Goal: Transaction & Acquisition: Purchase product/service

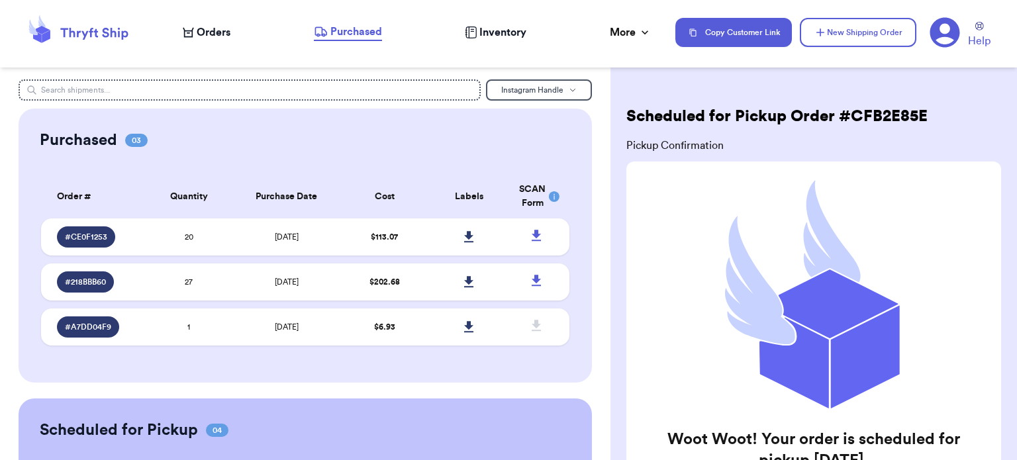
scroll to position [156, 0]
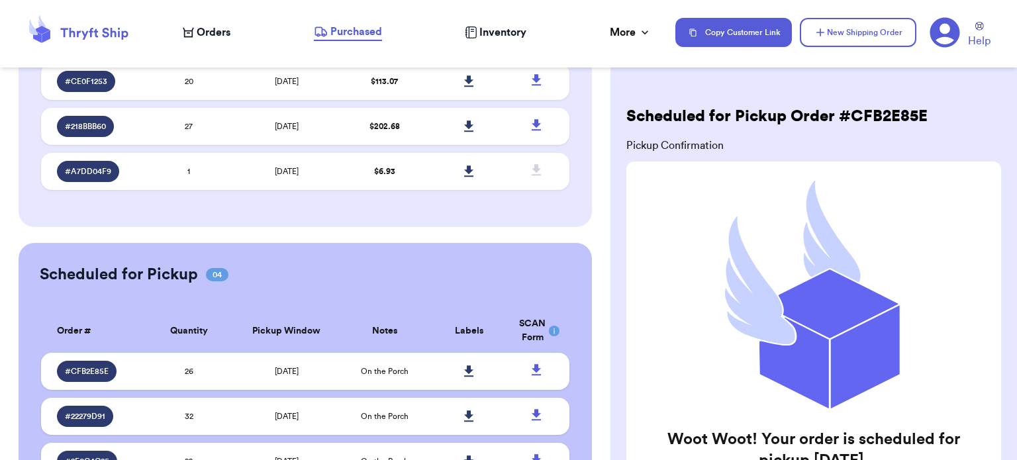
drag, startPoint x: 0, startPoint y: 0, endPoint x: 219, endPoint y: 23, distance: 220.5
click at [219, 24] on div "Orders Purchased Inventory More Stats Completed Orders" at bounding box center [423, 32] width 480 height 17
click at [219, 34] on span "Orders" at bounding box center [214, 33] width 34 height 16
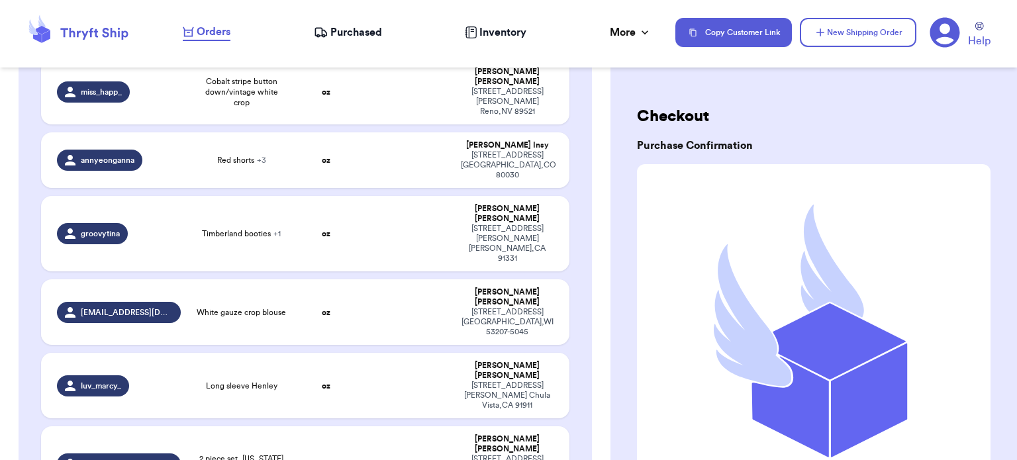
scroll to position [61, 0]
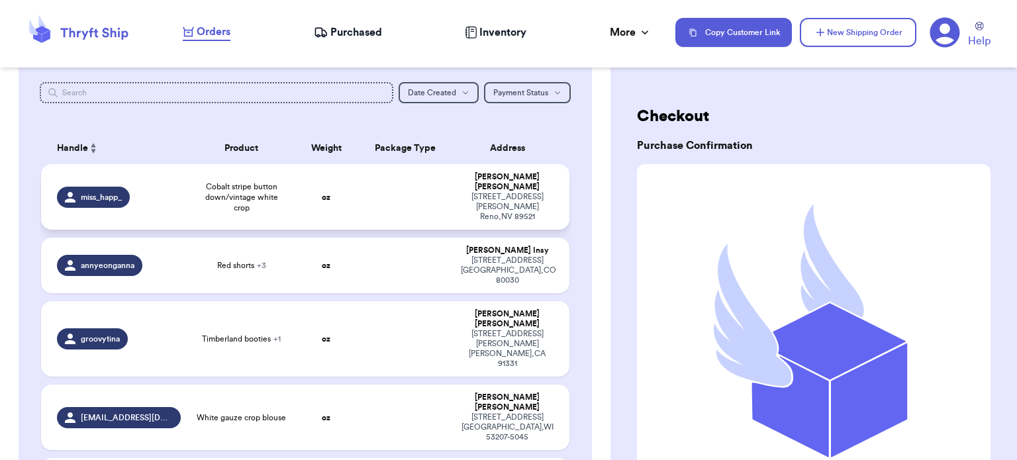
click at [345, 204] on td "oz" at bounding box center [327, 197] width 64 height 66
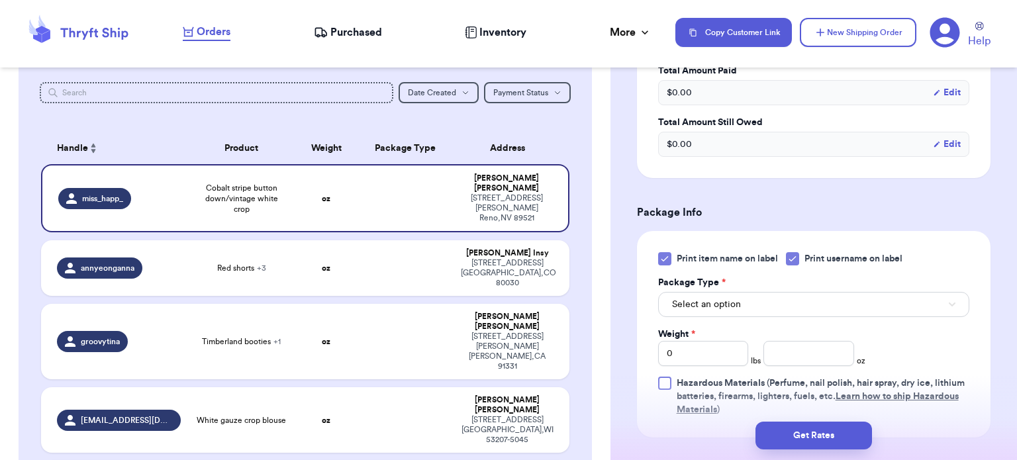
scroll to position [440, 0]
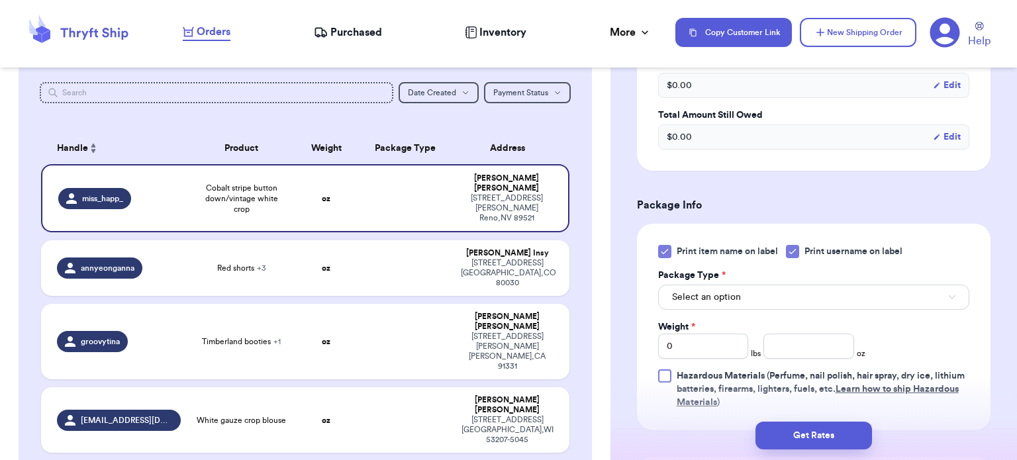
click at [662, 256] on div at bounding box center [664, 251] width 13 height 13
click at [0, 0] on input "Print item name on label" at bounding box center [0, 0] width 0 height 0
click at [732, 291] on span "Select an option" at bounding box center [706, 297] width 69 height 13
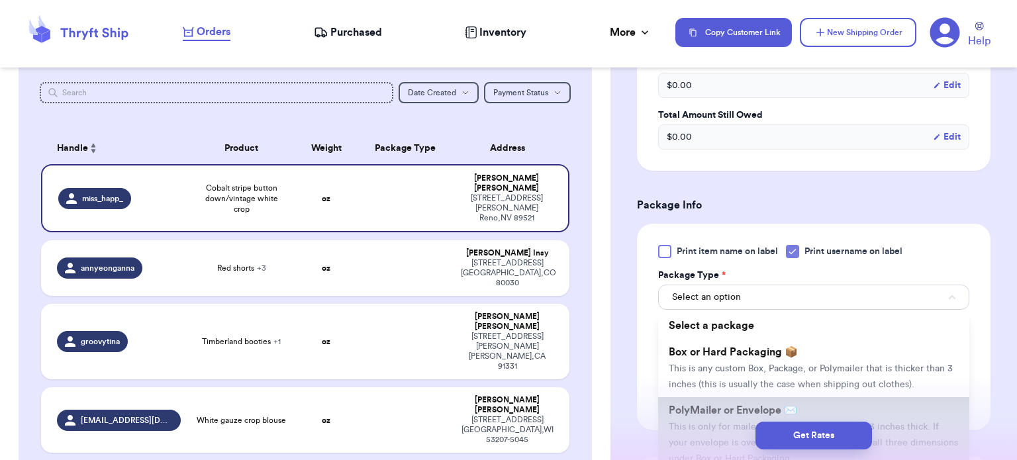
click at [762, 407] on span "PolyMailer or Envelope ✉️" at bounding box center [733, 410] width 129 height 11
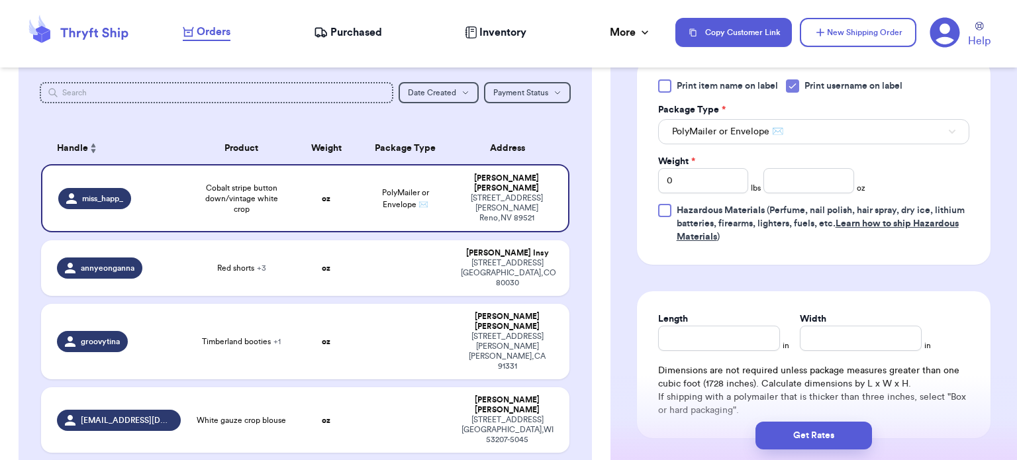
scroll to position [607, 0]
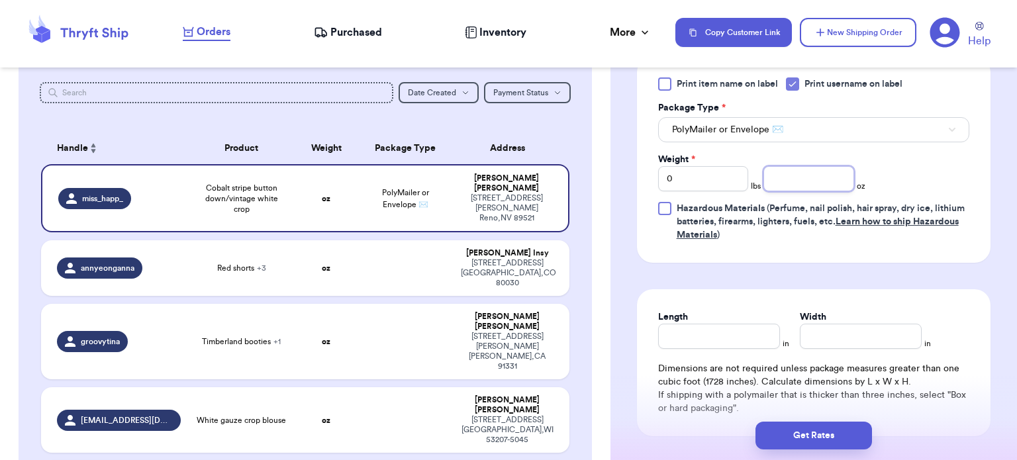
click at [825, 172] on input "number" at bounding box center [809, 178] width 91 height 25
type input "9"
click at [696, 334] on input "Length" at bounding box center [719, 336] width 122 height 25
type input "12"
click at [848, 340] on input "Width *" at bounding box center [861, 336] width 122 height 25
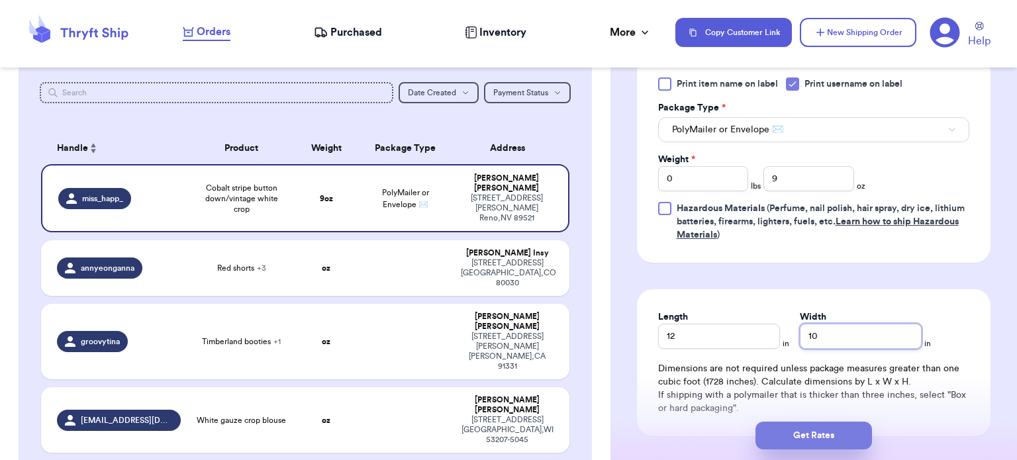
type input "10"
click at [796, 437] on button "Get Rates" at bounding box center [814, 436] width 117 height 28
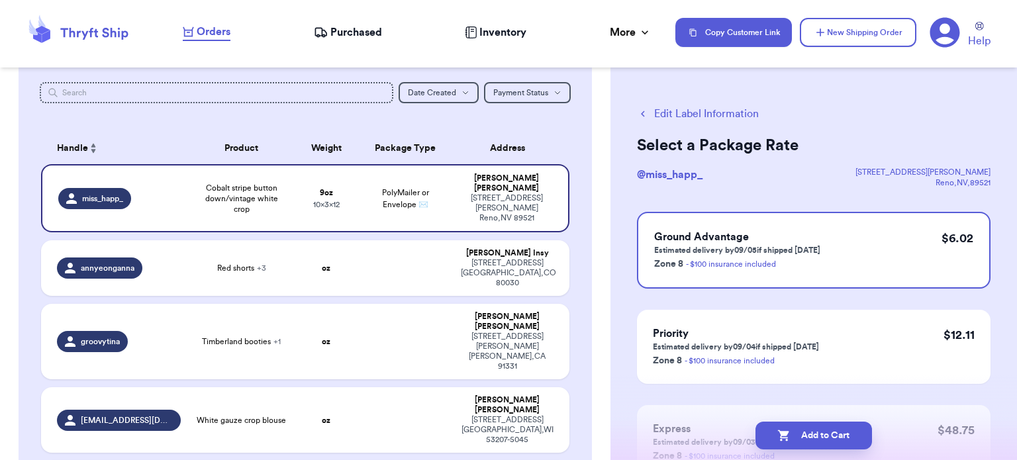
click at [796, 437] on button "Add to Cart" at bounding box center [814, 436] width 117 height 28
checkbox input "true"
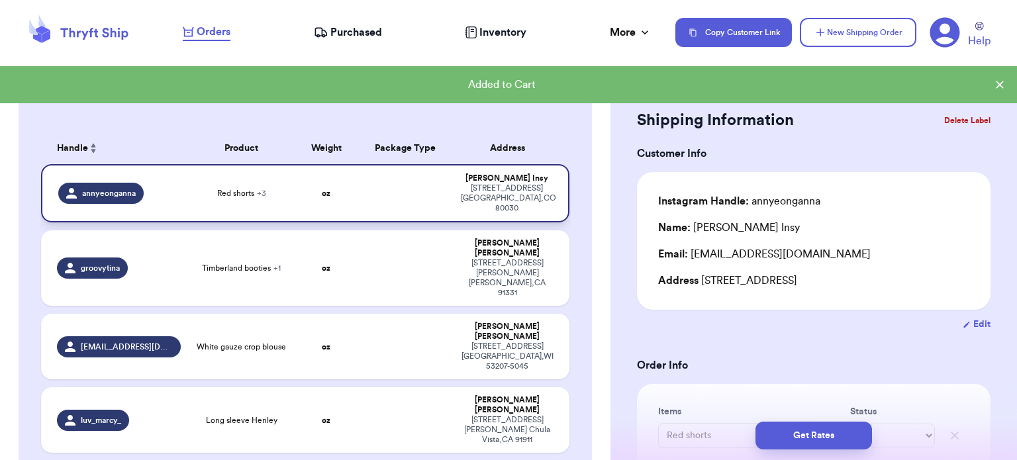
click at [383, 188] on td at bounding box center [405, 193] width 95 height 58
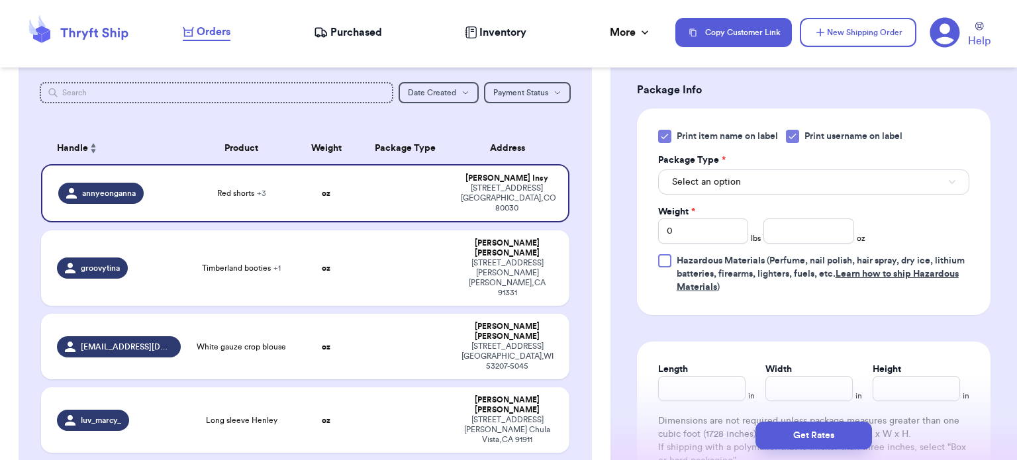
scroll to position [686, 0]
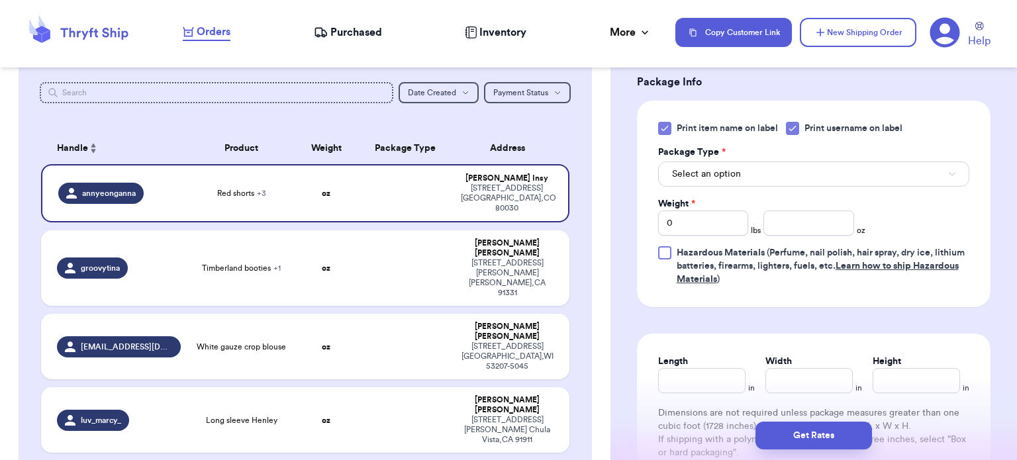
click at [668, 133] on div at bounding box center [664, 128] width 13 height 13
click at [0, 0] on input "Print item name on label" at bounding box center [0, 0] width 0 height 0
click at [743, 169] on button "Select an option" at bounding box center [813, 174] width 311 height 25
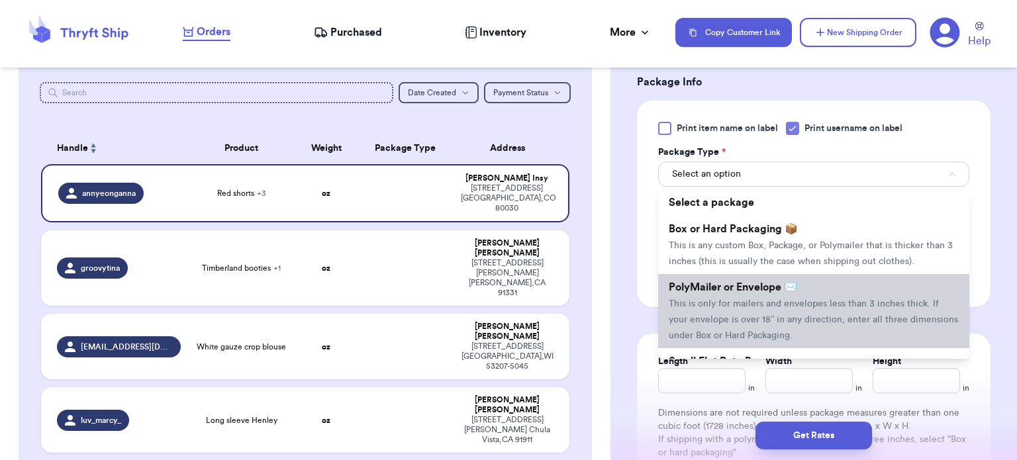
click at [746, 276] on li "PolyMailer or Envelope ✉️ This is only for mailers and envelopes less than 3 in…" at bounding box center [813, 311] width 311 height 74
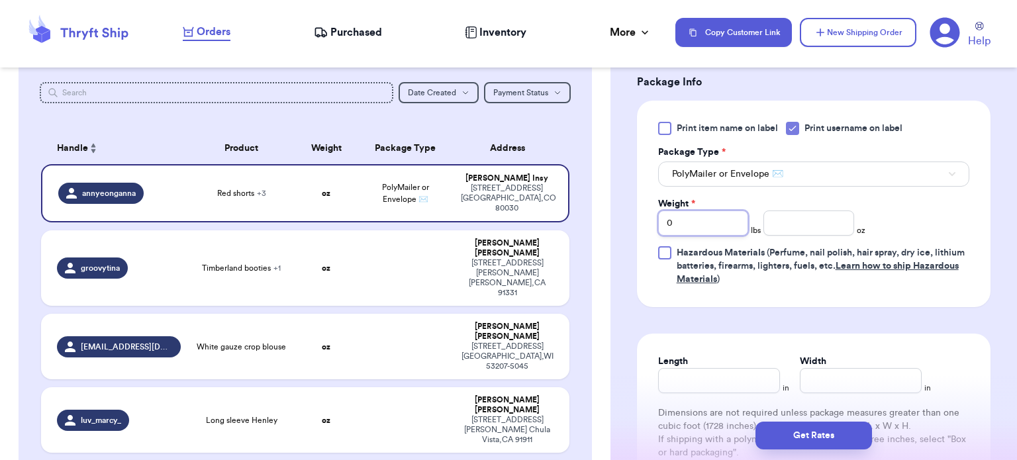
click at [692, 218] on input "0" at bounding box center [703, 223] width 91 height 25
type input "3"
click at [815, 233] on input "number" at bounding box center [809, 223] width 91 height 25
type input "1"
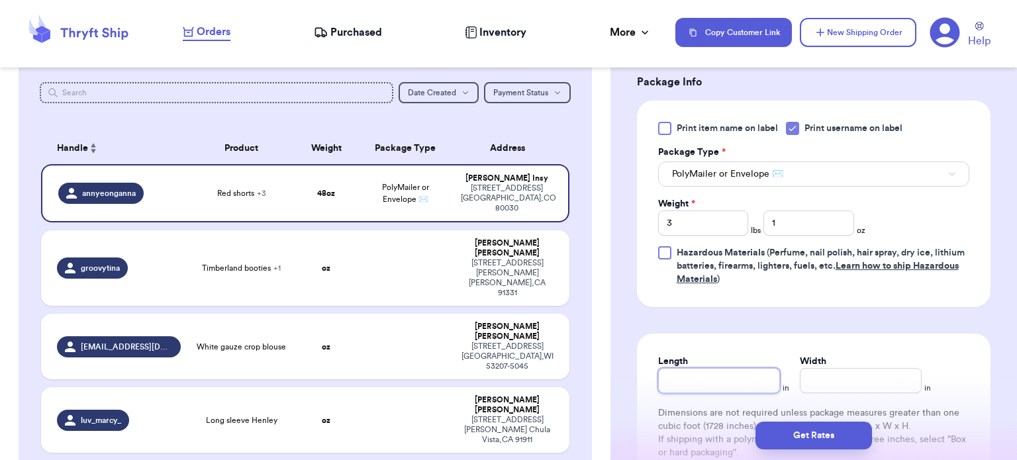
click at [719, 384] on input "Length" at bounding box center [719, 380] width 122 height 25
type input "13"
click at [842, 378] on input "Width *" at bounding box center [861, 380] width 122 height 25
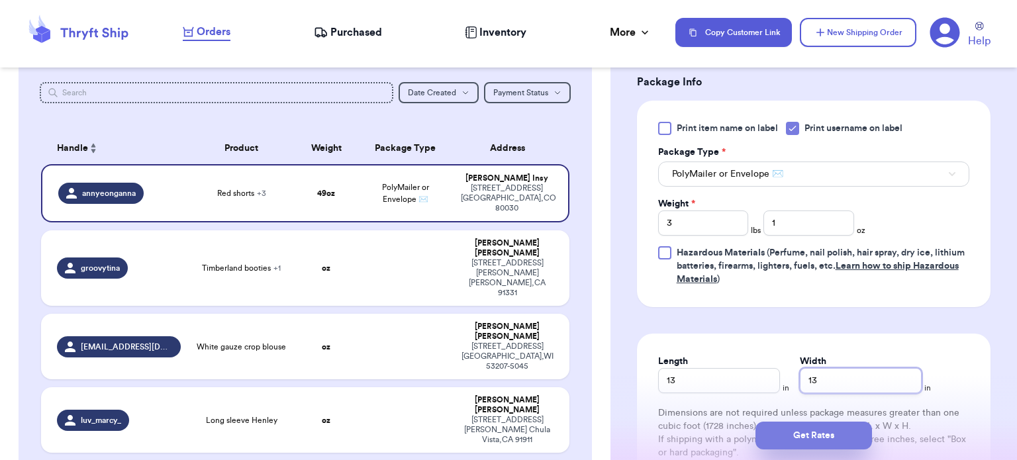
type input "13"
click at [815, 437] on button "Get Rates" at bounding box center [814, 436] width 117 height 28
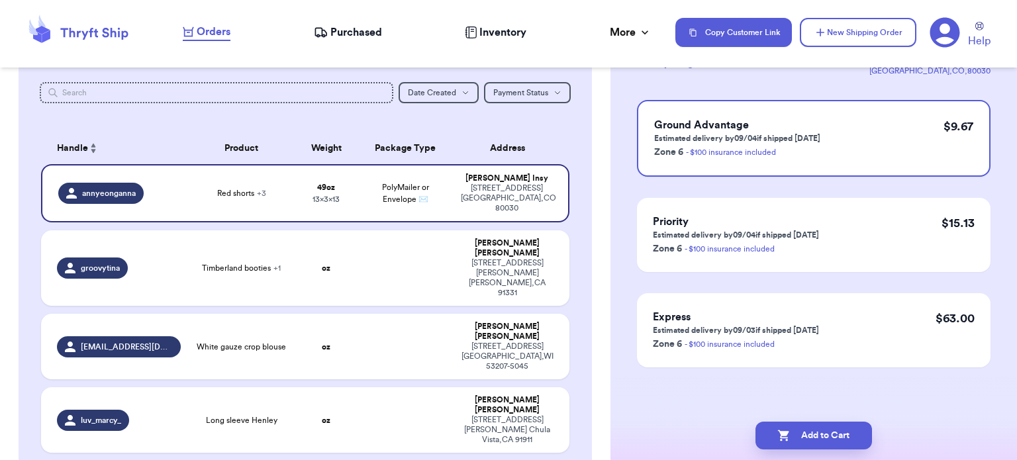
scroll to position [0, 0]
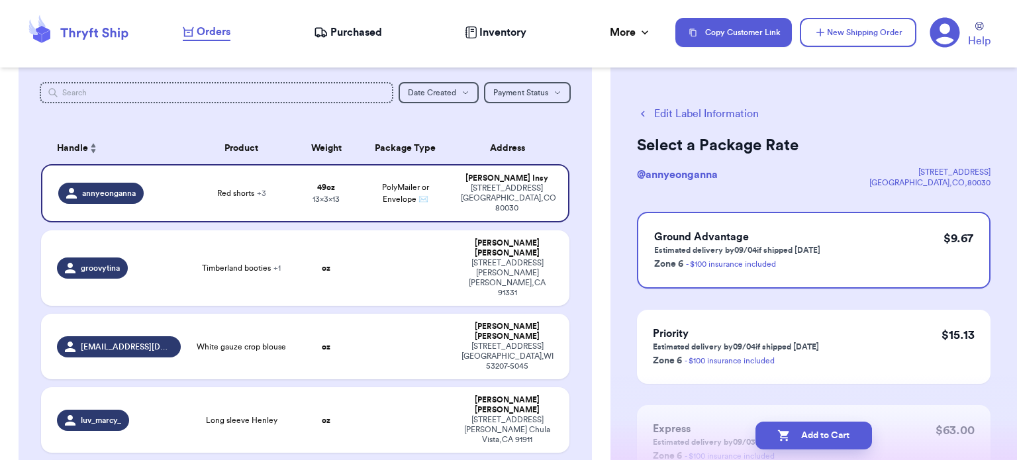
click at [815, 437] on button "Add to Cart" at bounding box center [814, 436] width 117 height 28
checkbox input "true"
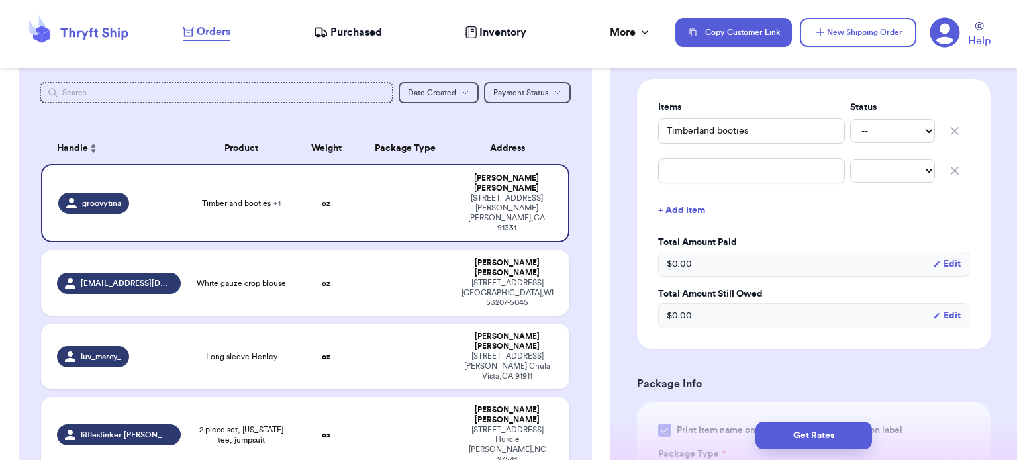
scroll to position [311, 0]
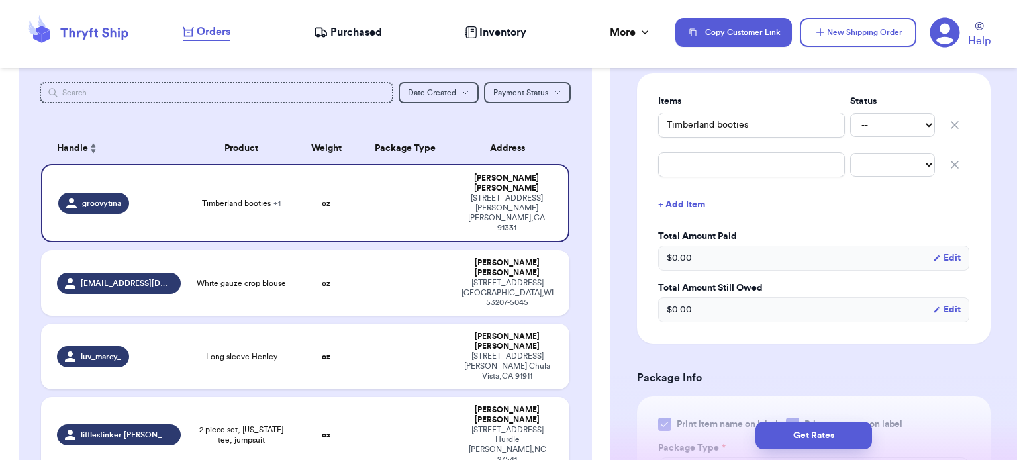
click at [949, 166] on icon "button" at bounding box center [955, 164] width 13 height 13
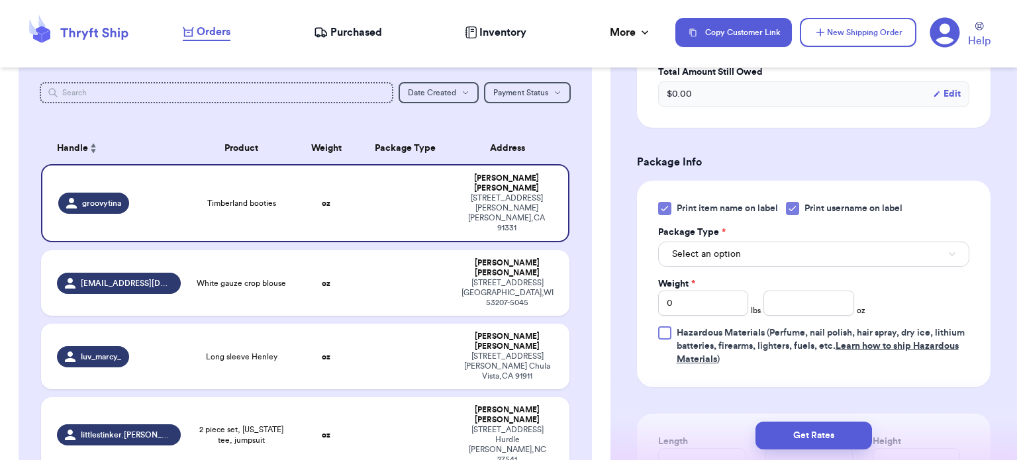
scroll to position [527, 0]
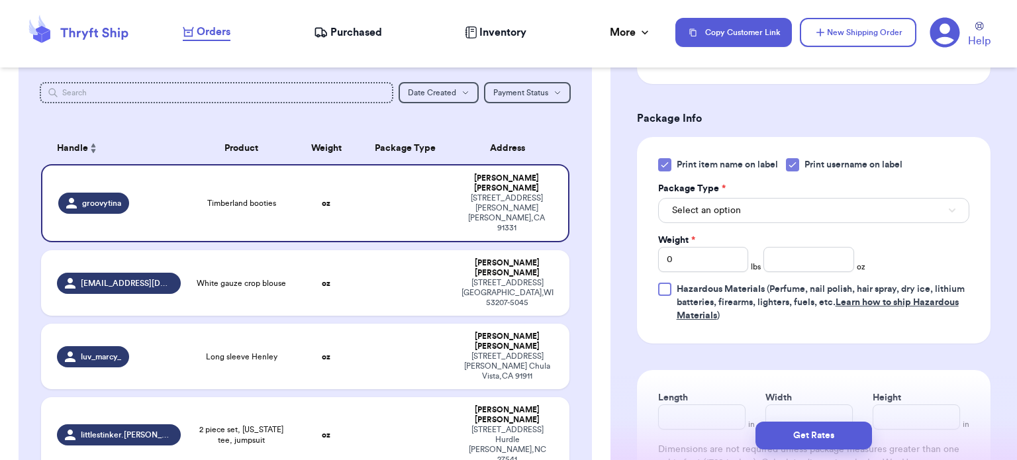
click at [665, 160] on icon at bounding box center [665, 165] width 11 height 11
click at [0, 0] on input "Print item name on label" at bounding box center [0, 0] width 0 height 0
click at [750, 211] on button "Select an option" at bounding box center [813, 210] width 311 height 25
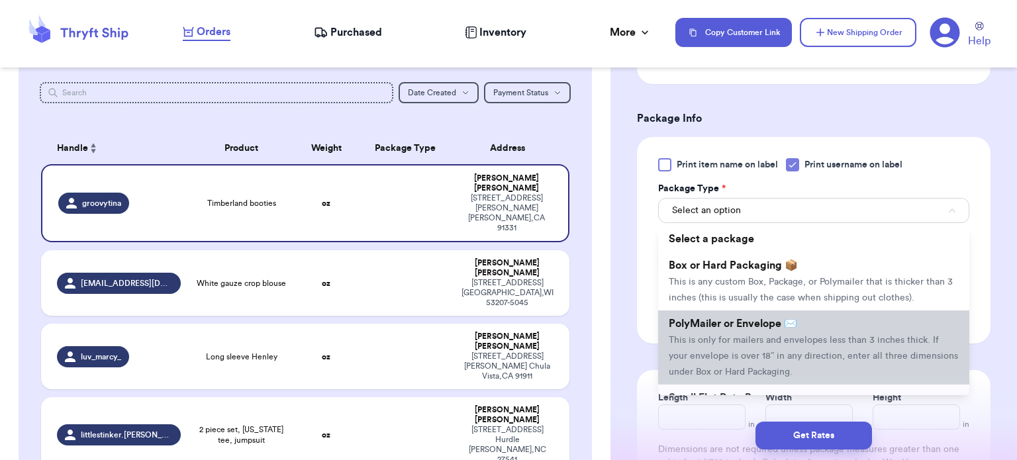
click at [774, 325] on span "PolyMailer or Envelope ✉️" at bounding box center [733, 324] width 129 height 11
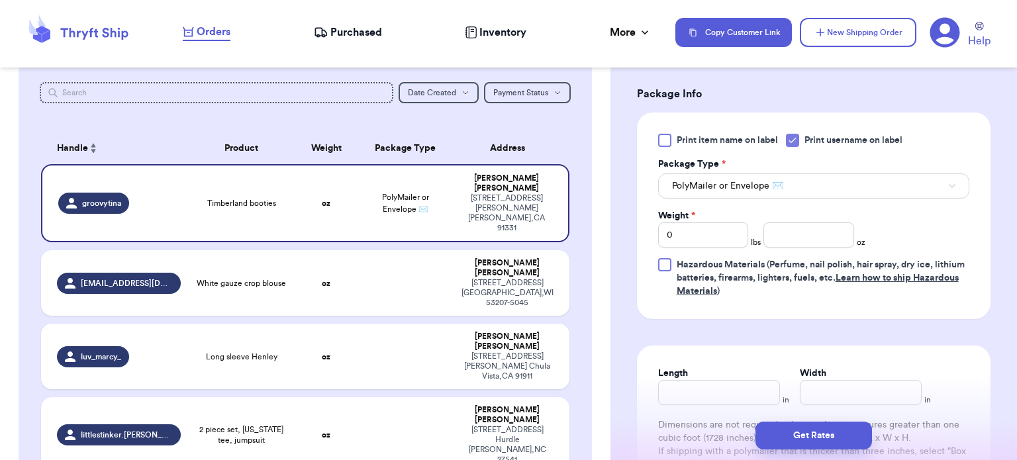
scroll to position [540, 0]
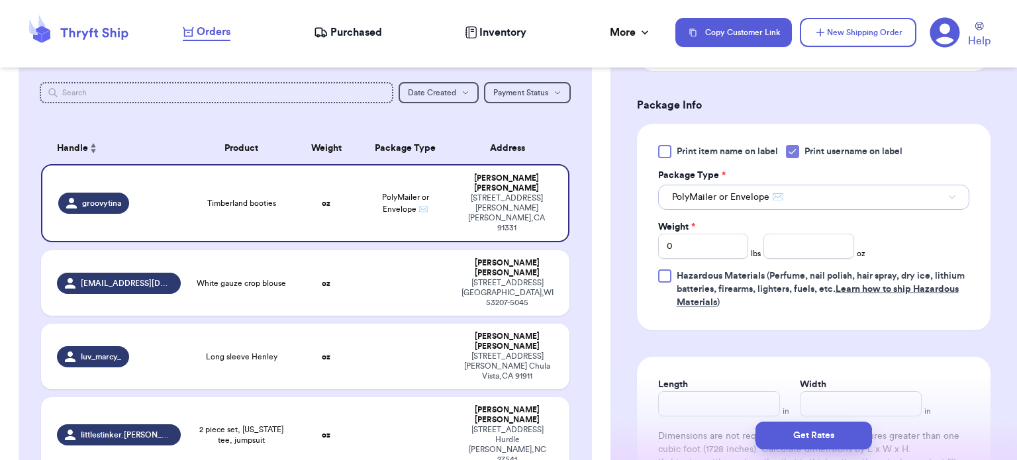
click at [810, 193] on button "PolyMailer or Envelope ✉️" at bounding box center [813, 197] width 311 height 25
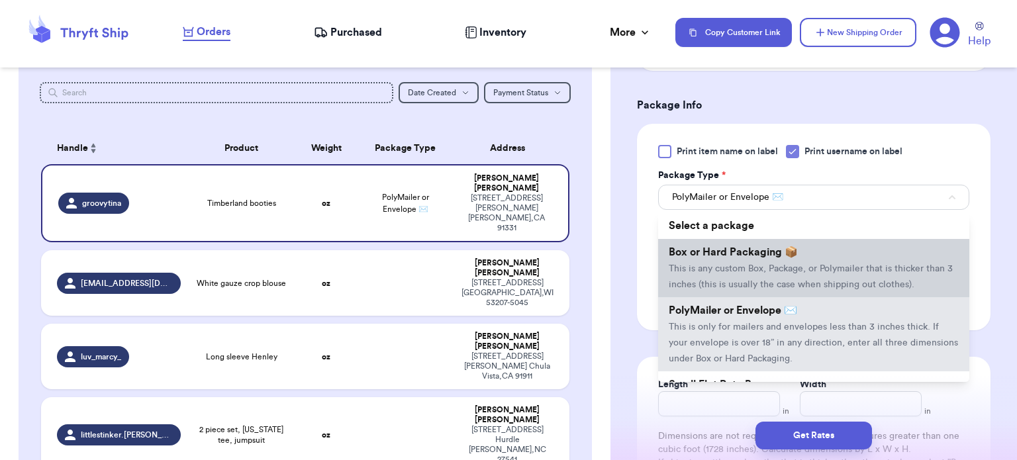
click at [808, 251] on li "Box or Hard Packaging 📦 This is any custom Box, Package, or Polymailer that is …" at bounding box center [813, 268] width 311 height 58
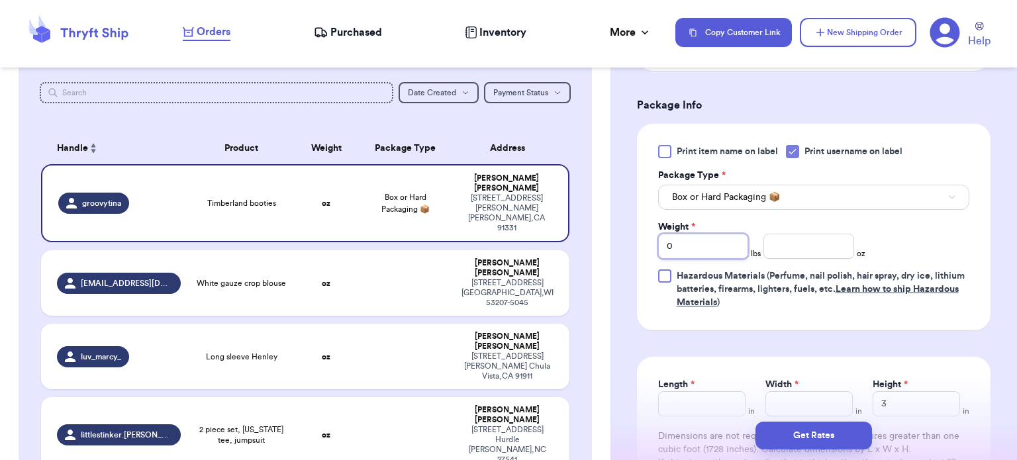
click at [697, 242] on input "0" at bounding box center [703, 246] width 91 height 25
type input "2"
click at [837, 240] on input "number" at bounding box center [809, 246] width 91 height 25
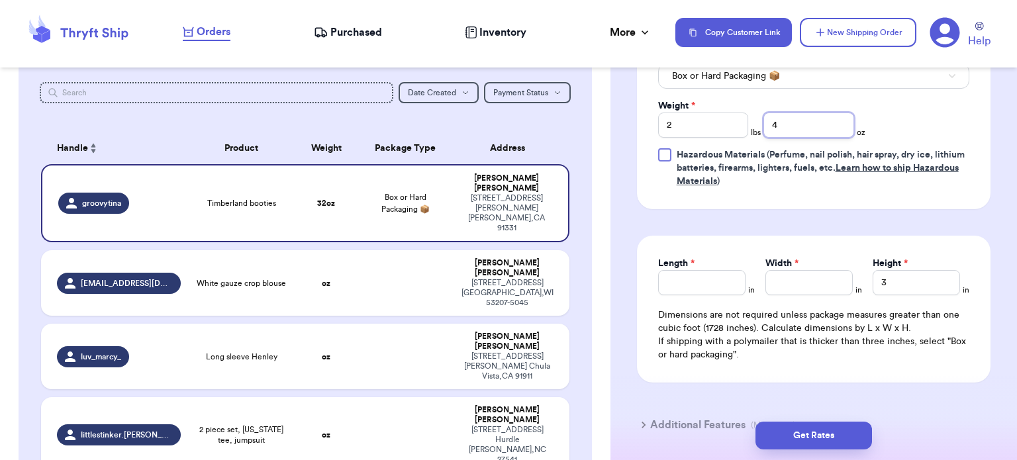
scroll to position [675, 0]
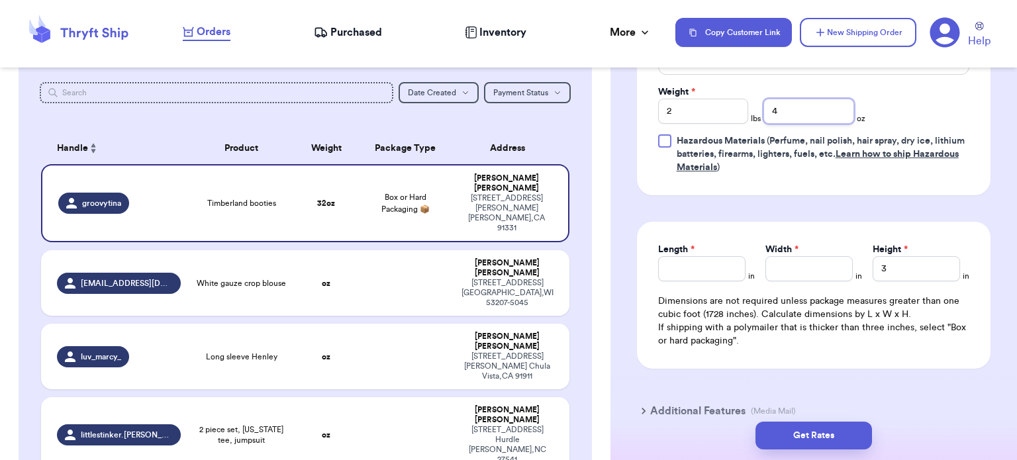
type input "4"
click at [719, 267] on input "Length *" at bounding box center [701, 268] width 87 height 25
type input "14"
click at [799, 268] on input "Width *" at bounding box center [809, 268] width 87 height 25
type input "8"
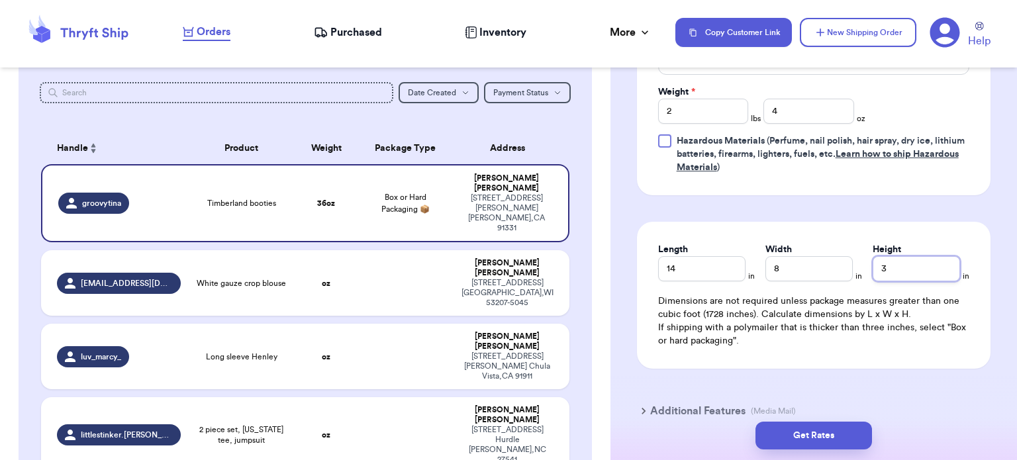
click at [906, 267] on input "3" at bounding box center [916, 268] width 87 height 25
type input "5"
click at [835, 434] on button "Get Rates" at bounding box center [814, 436] width 117 height 28
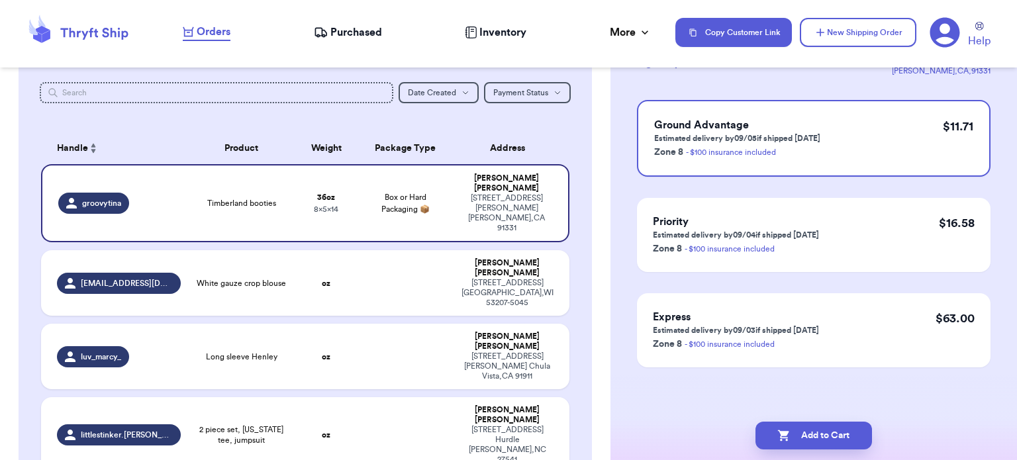
scroll to position [0, 0]
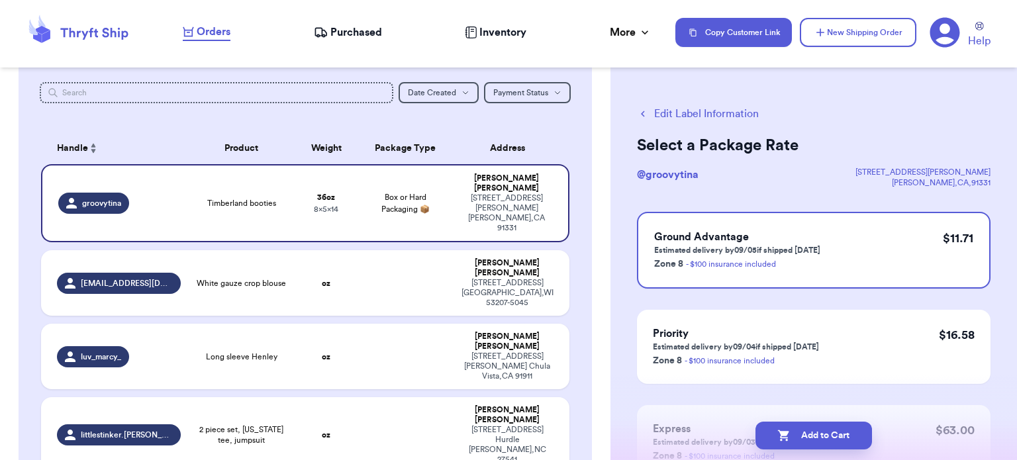
click at [835, 434] on button "Add to Cart" at bounding box center [814, 436] width 117 height 28
checkbox input "true"
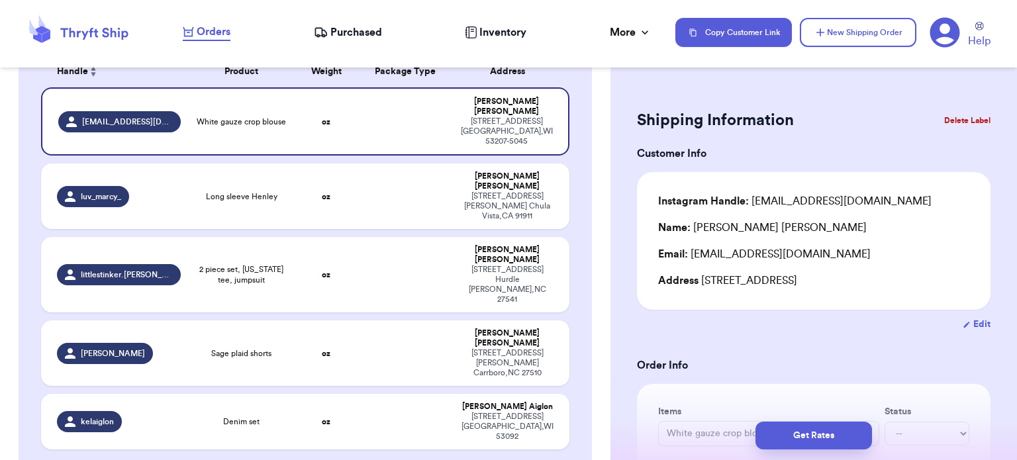
click at [954, 123] on button "Delete Label" at bounding box center [967, 120] width 57 height 29
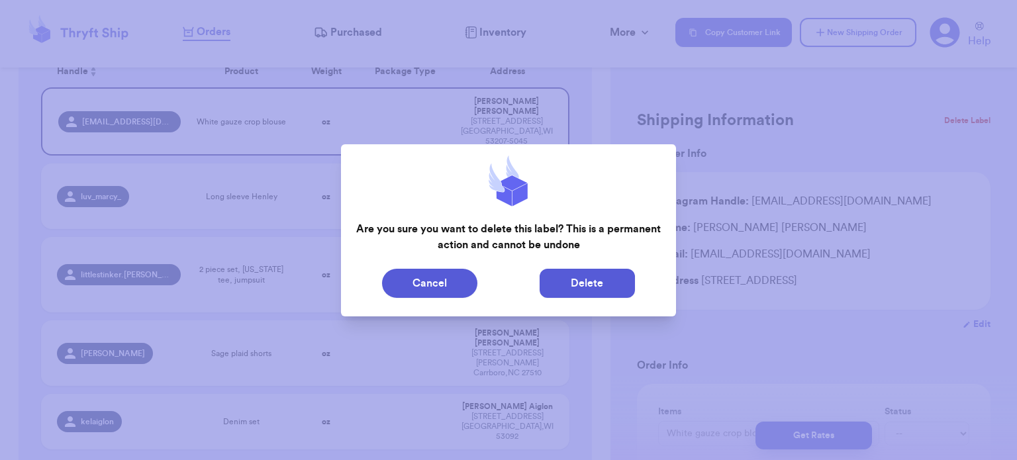
click at [590, 289] on button "Delete" at bounding box center [587, 283] width 95 height 29
type input "Long sleeve Henley"
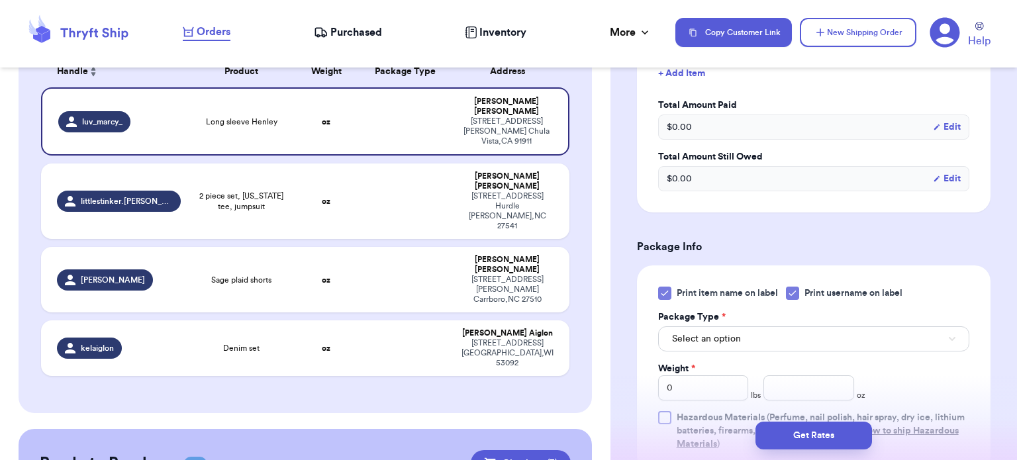
scroll to position [408, 0]
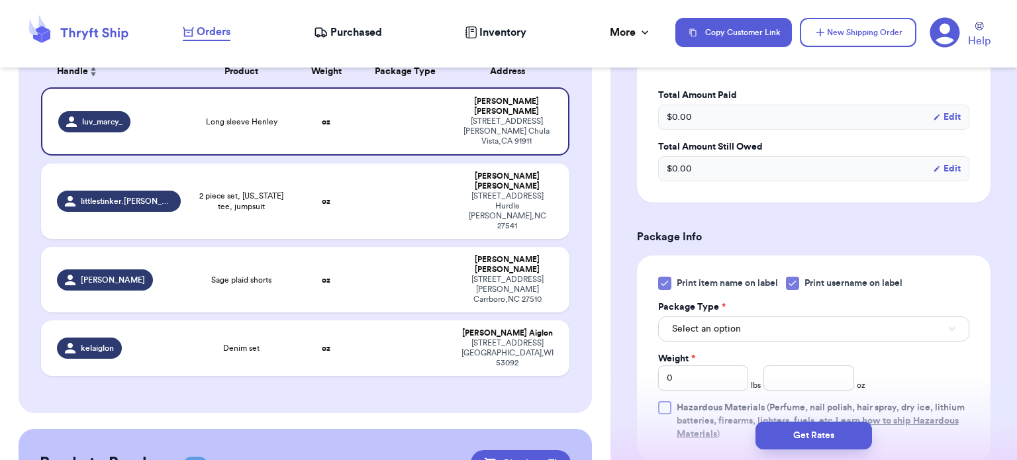
click at [662, 282] on icon at bounding box center [665, 283] width 11 height 11
click at [0, 0] on input "Print item name on label" at bounding box center [0, 0] width 0 height 0
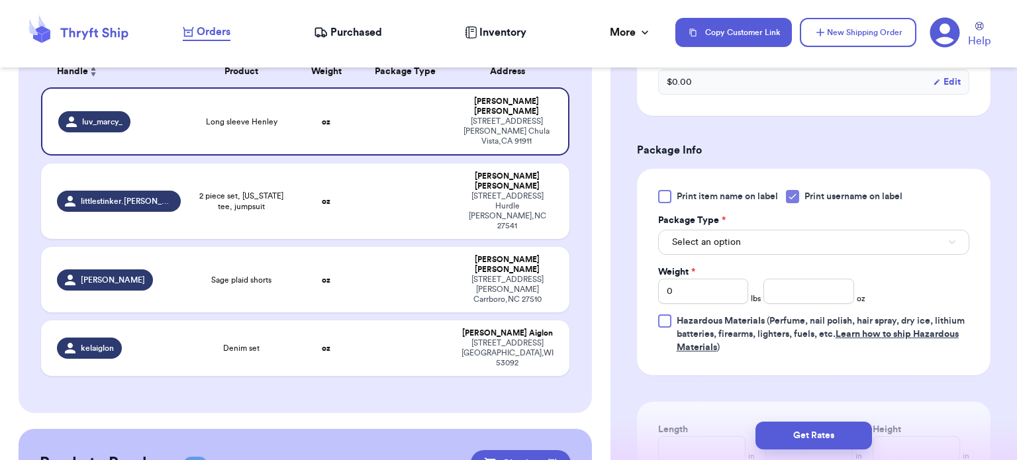
scroll to position [519, 0]
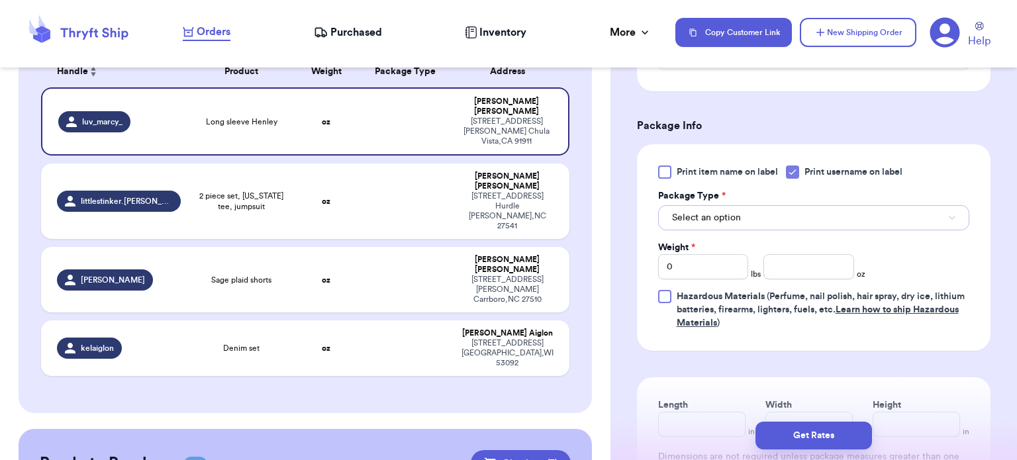
click at [858, 207] on button "Select an option" at bounding box center [813, 217] width 311 height 25
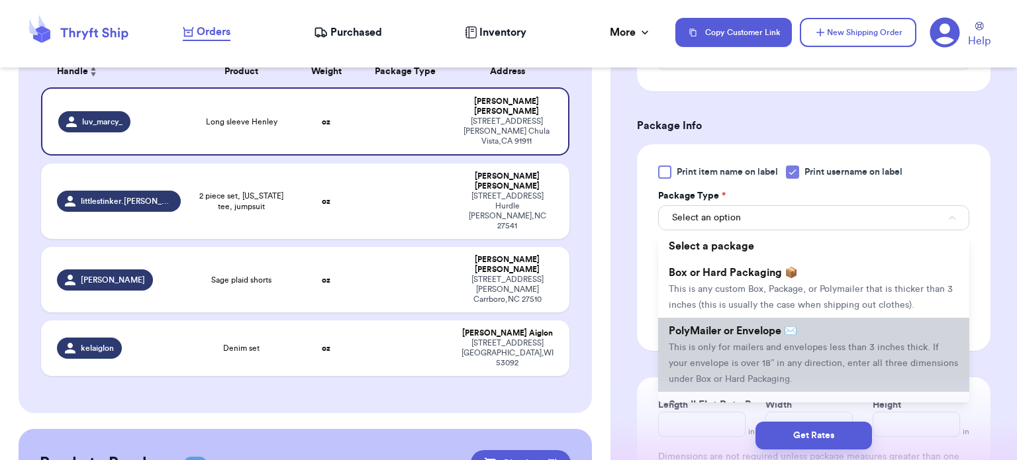
click at [838, 336] on li "PolyMailer or Envelope ✉️ This is only for mailers and envelopes less than 3 in…" at bounding box center [813, 355] width 311 height 74
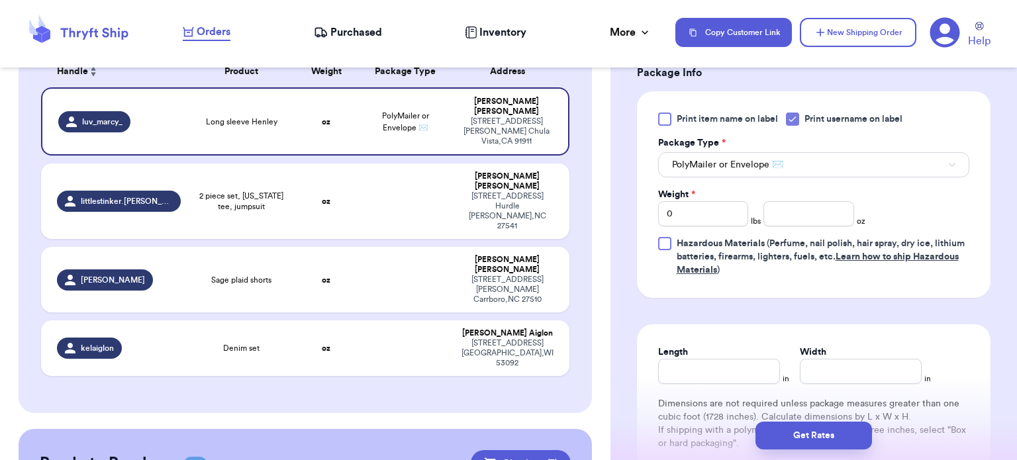
scroll to position [603, 0]
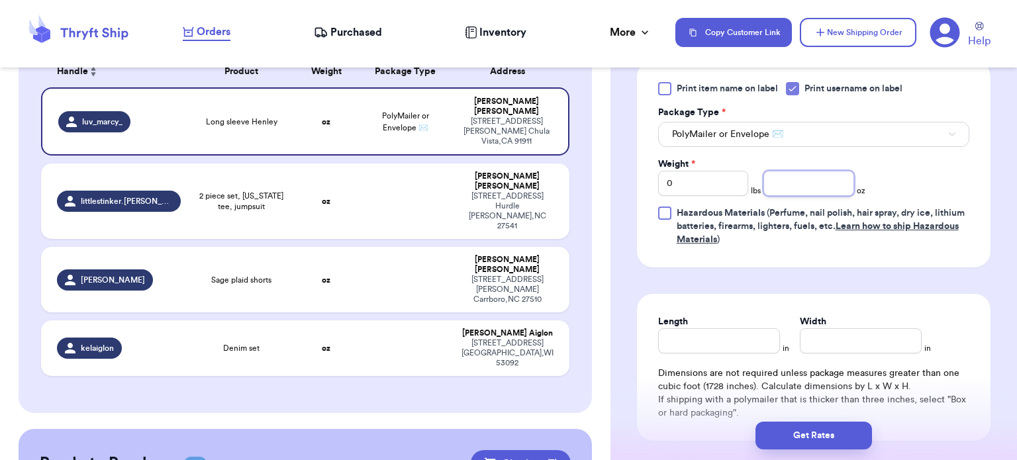
click at [784, 189] on input "number" at bounding box center [809, 183] width 91 height 25
type input "9"
click at [686, 323] on label "Length" at bounding box center [673, 321] width 30 height 13
click at [686, 329] on input "Length" at bounding box center [719, 341] width 122 height 25
type input "11"
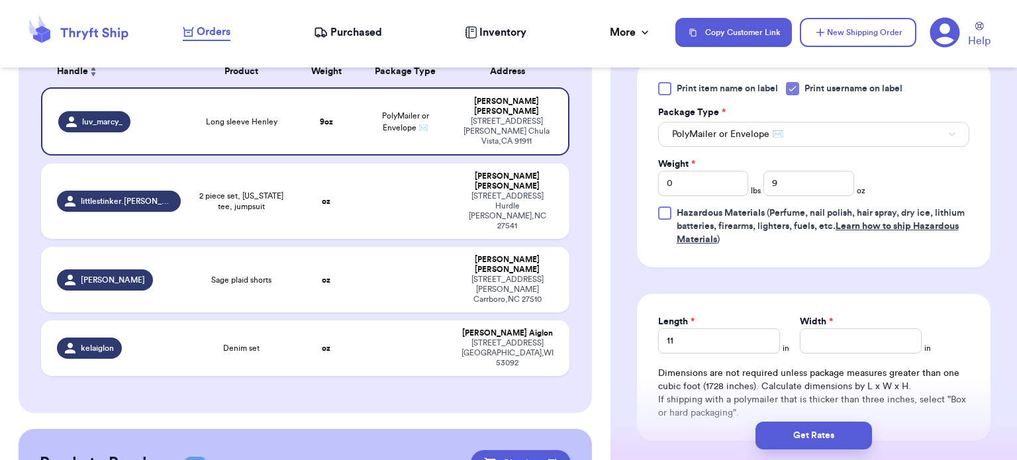
click at [794, 338] on div "Length * 11 in Width * in" at bounding box center [813, 334] width 311 height 38
click at [816, 336] on input "Width *" at bounding box center [861, 341] width 122 height 25
type input "10"
click at [805, 437] on button "Get Rates" at bounding box center [814, 436] width 117 height 28
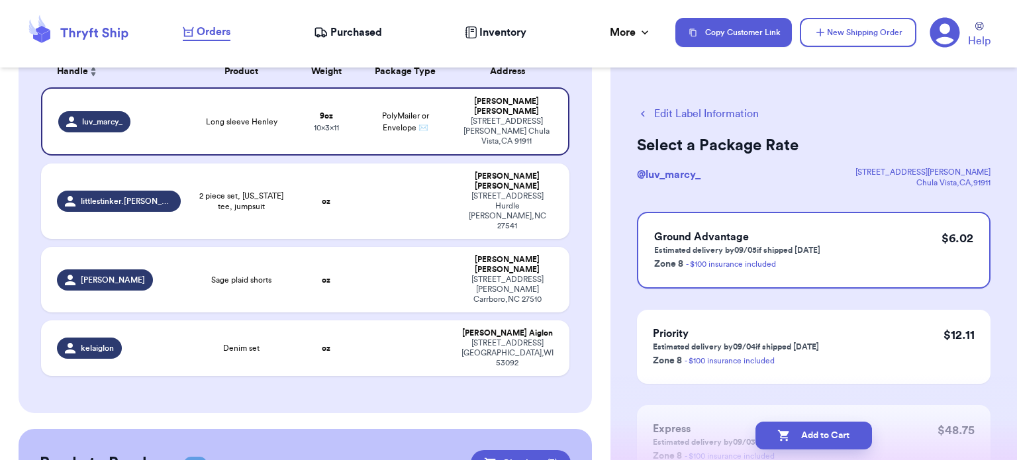
click at [805, 437] on button "Add to Cart" at bounding box center [814, 436] width 117 height 28
checkbox input "true"
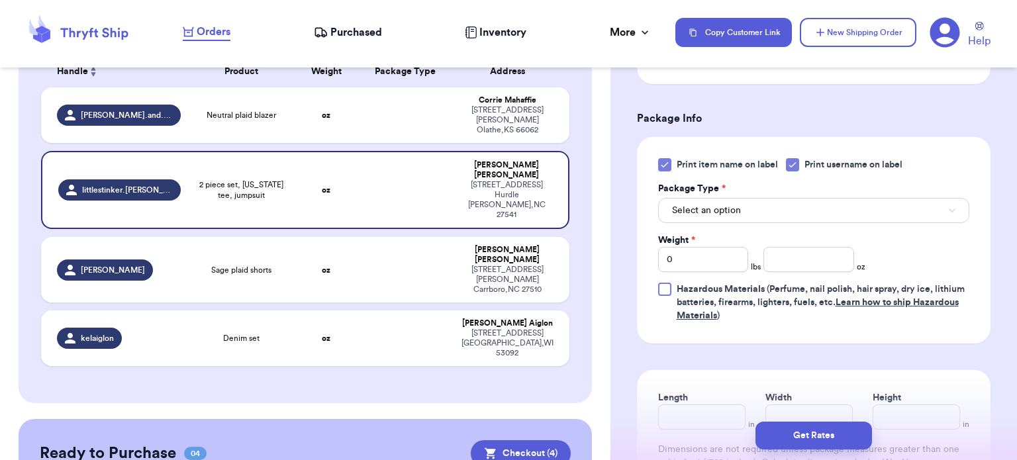
scroll to position [535, 0]
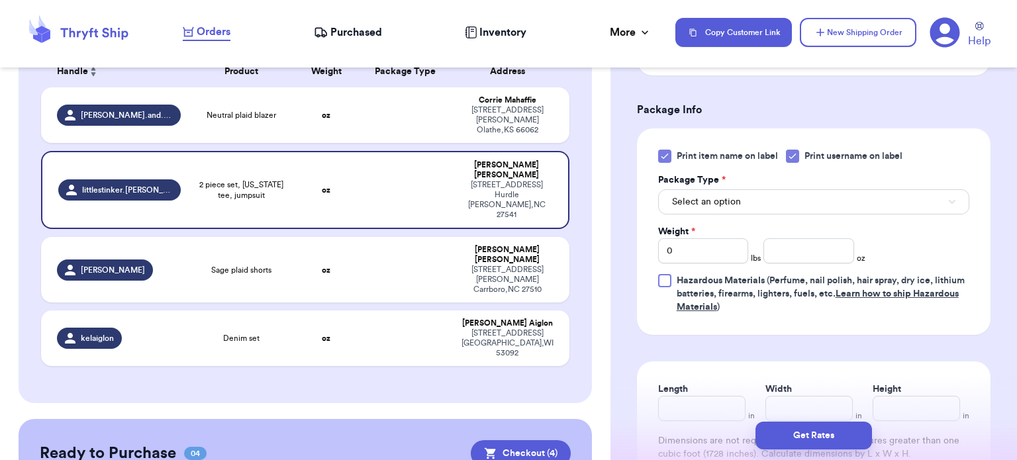
click at [668, 157] on icon at bounding box center [665, 156] width 11 height 11
click at [0, 0] on input "Print item name on label" at bounding box center [0, 0] width 0 height 0
click at [711, 195] on span "Select an option" at bounding box center [706, 201] width 69 height 13
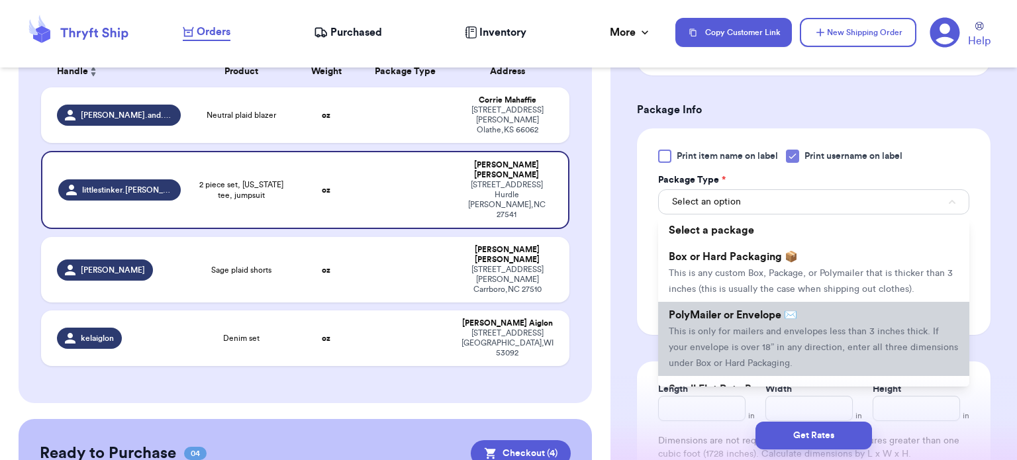
click at [729, 327] on span "This is only for mailers and envelopes less than 3 inches thick. If your envelo…" at bounding box center [813, 347] width 289 height 41
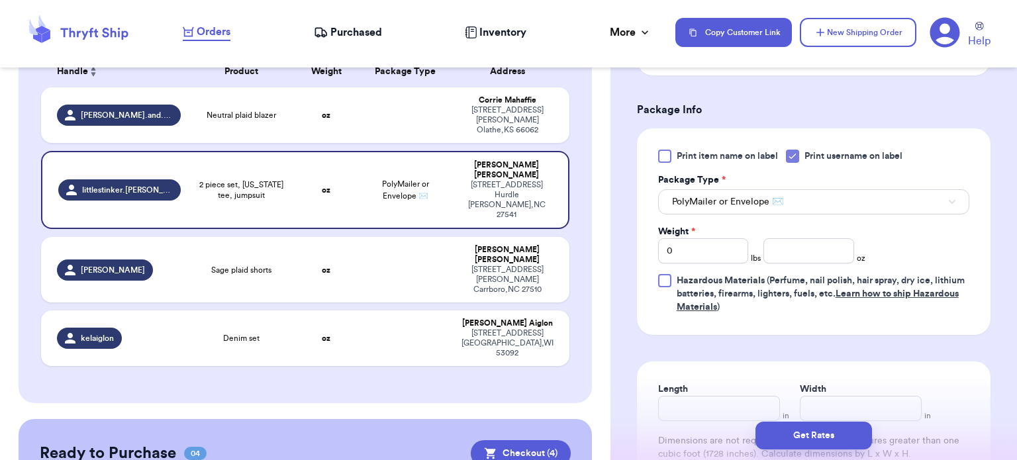
scroll to position [558, 0]
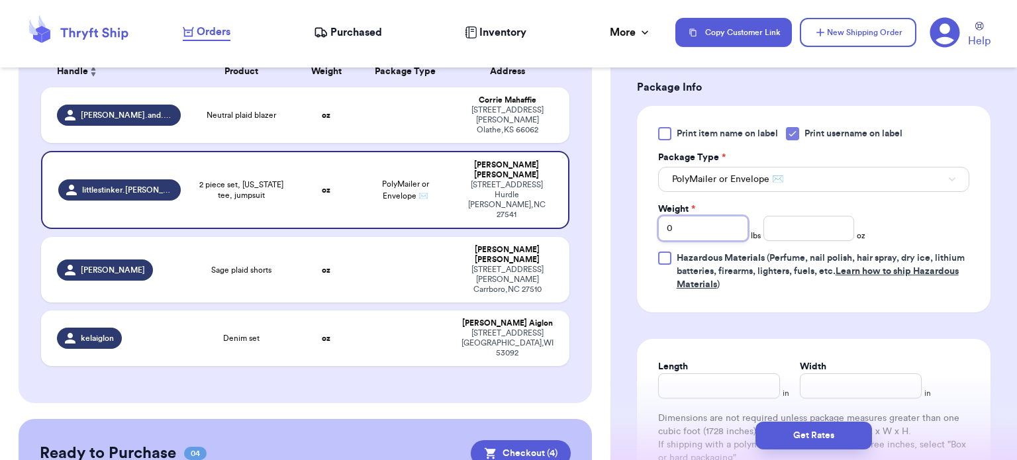
click at [726, 232] on input "0" at bounding box center [703, 228] width 91 height 25
type input "1"
click at [798, 234] on input "number" at bounding box center [809, 228] width 91 height 25
type input "13"
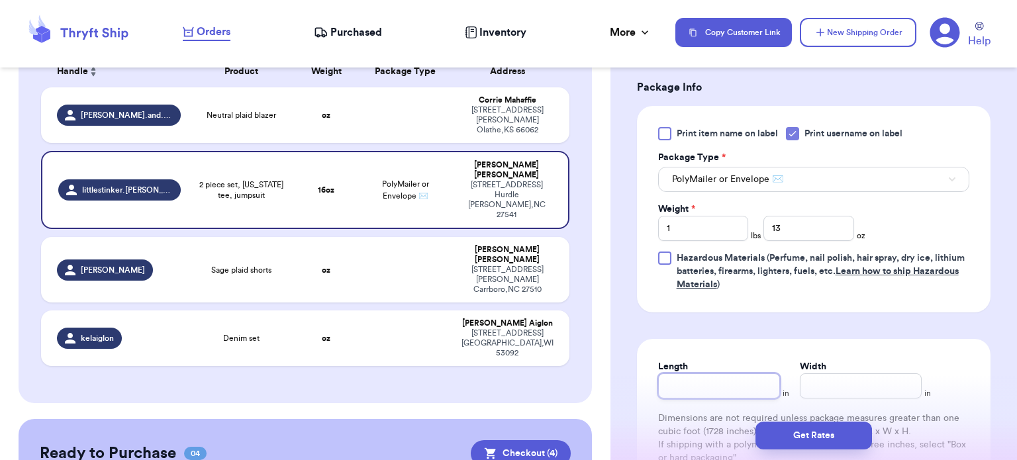
click at [735, 381] on input "Length" at bounding box center [719, 386] width 122 height 25
type input "14"
click at [835, 379] on input "Width *" at bounding box center [861, 386] width 122 height 25
type input "12"
click at [821, 433] on button "Get Rates" at bounding box center [814, 436] width 117 height 28
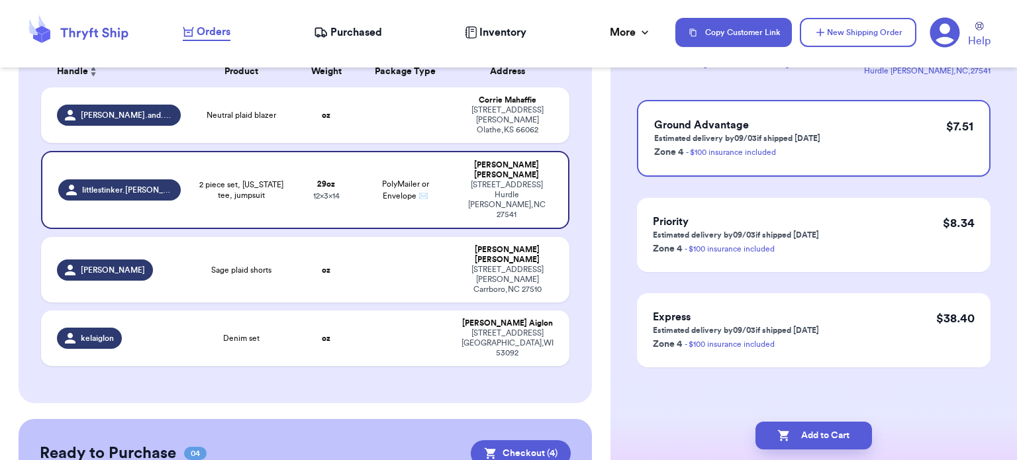
scroll to position [0, 0]
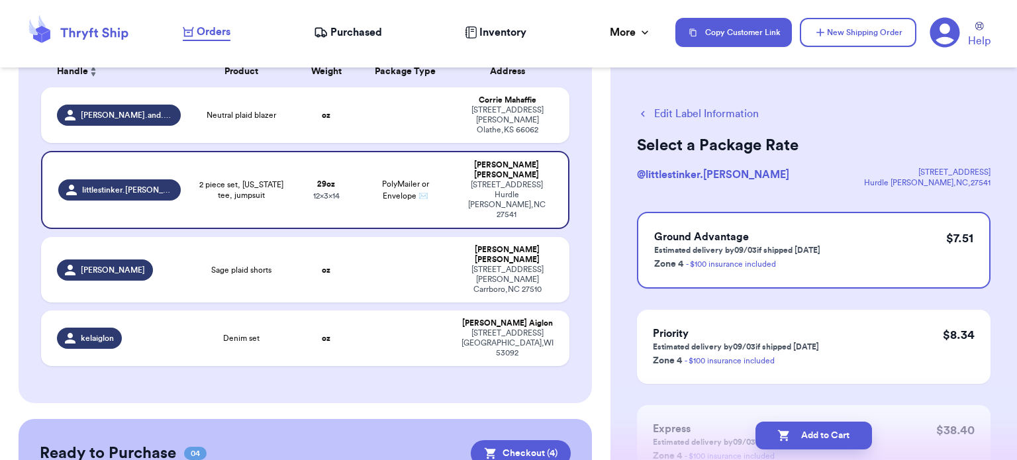
click at [821, 433] on button "Add to Cart" at bounding box center [814, 436] width 117 height 28
checkbox input "true"
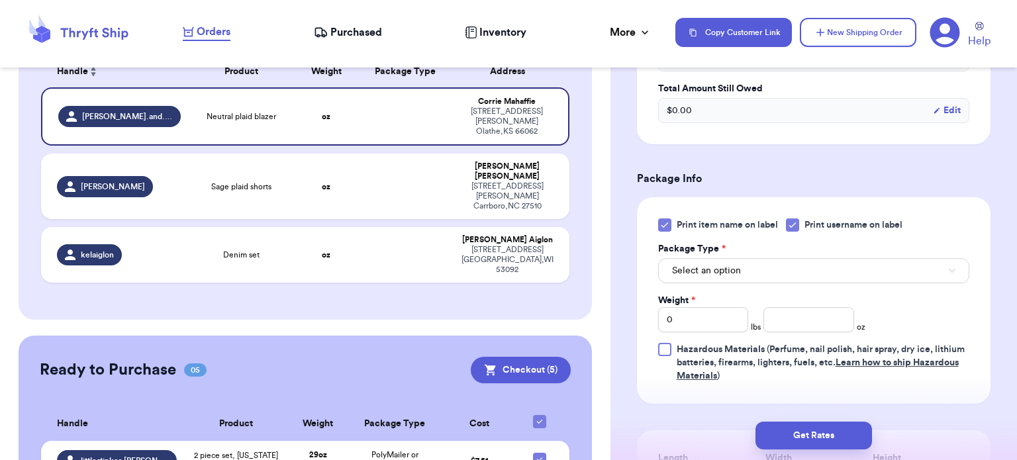
scroll to position [480, 0]
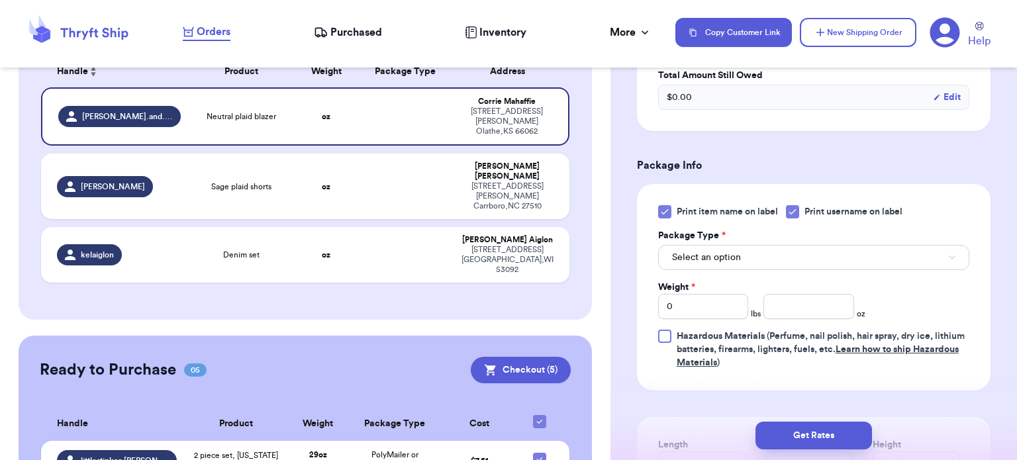
click at [664, 211] on icon at bounding box center [665, 212] width 6 height 5
click at [0, 0] on input "Print item name on label" at bounding box center [0, 0] width 0 height 0
click at [719, 260] on span "Select an option" at bounding box center [706, 257] width 69 height 13
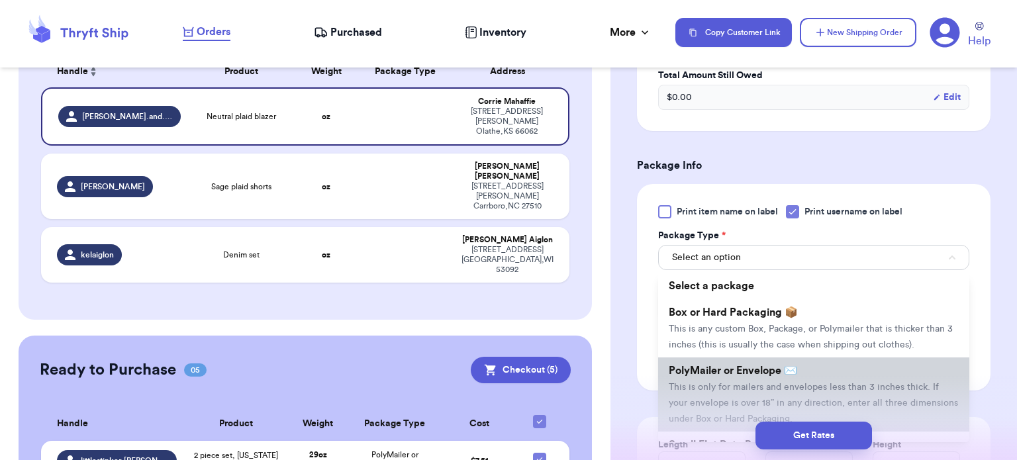
click at [755, 380] on li "PolyMailer or Envelope ✉️ This is only for mailers and envelopes less than 3 in…" at bounding box center [813, 395] width 311 height 74
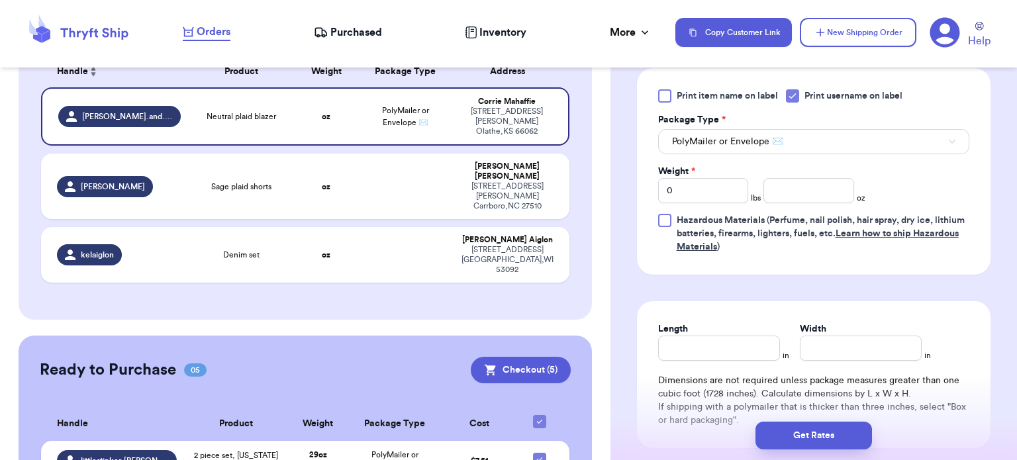
scroll to position [600, 0]
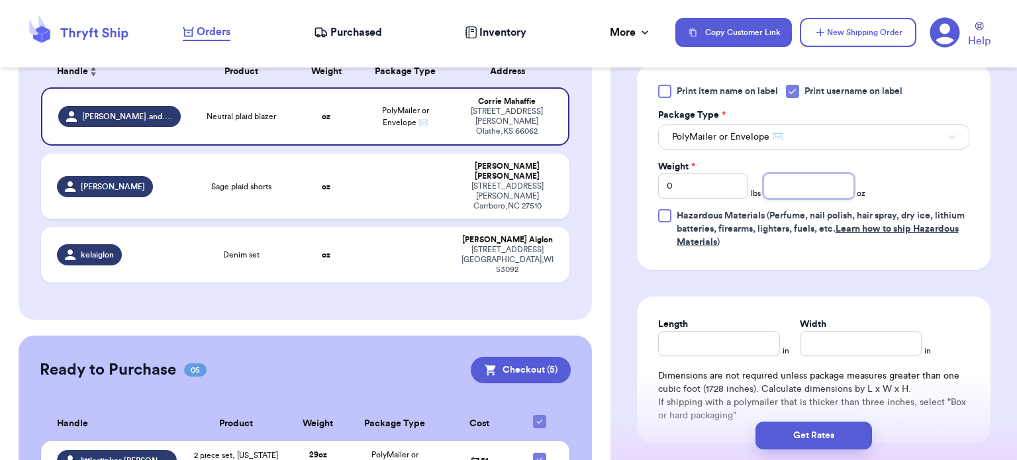
click at [796, 187] on input "number" at bounding box center [809, 186] width 91 height 25
type input "12"
click at [723, 333] on input "Length" at bounding box center [719, 343] width 122 height 25
type input "10"
click at [835, 343] on input "Width *" at bounding box center [861, 343] width 122 height 25
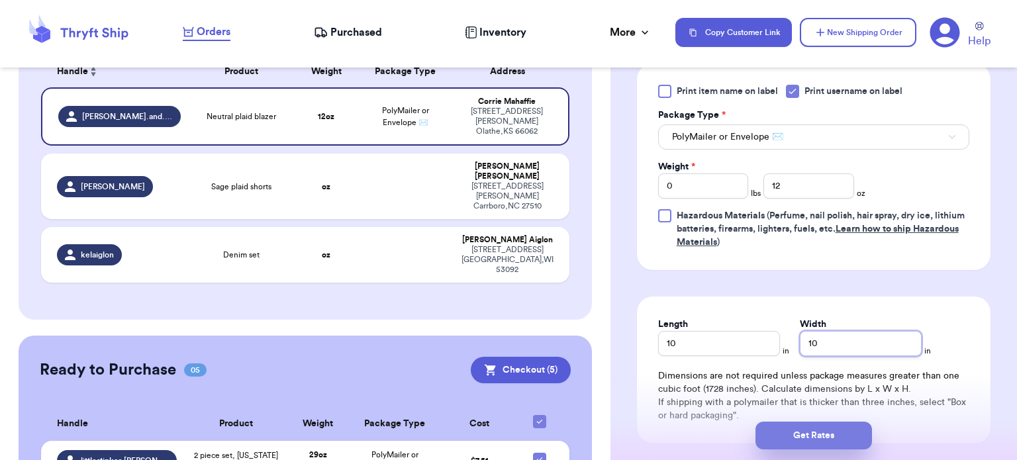
type input "10"
click at [818, 430] on button "Get Rates" at bounding box center [814, 436] width 117 height 28
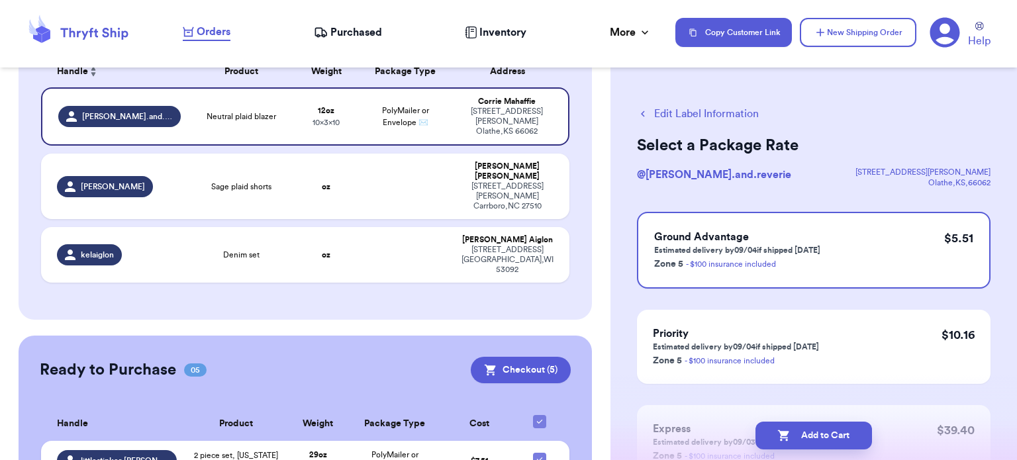
click at [818, 430] on button "Add to Cart" at bounding box center [814, 436] width 117 height 28
checkbox input "true"
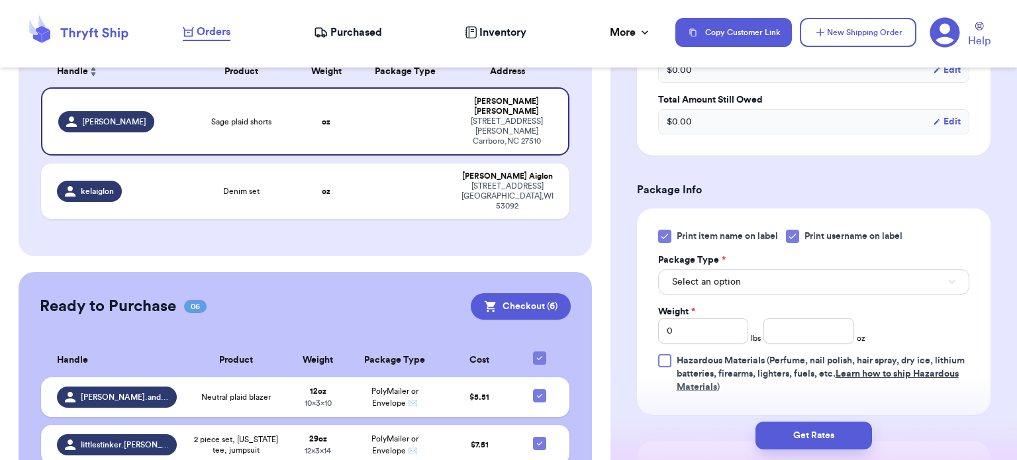
scroll to position [484, 0]
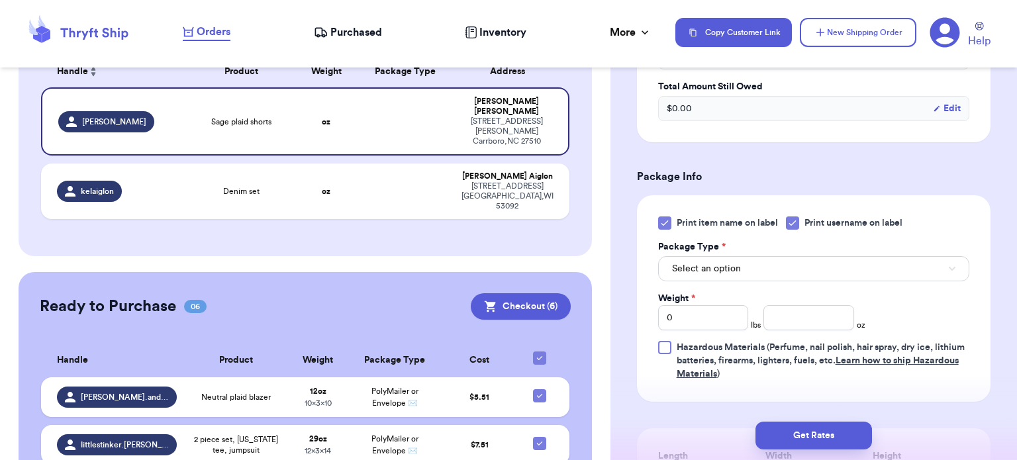
click at [664, 221] on icon at bounding box center [665, 223] width 6 height 5
click at [0, 0] on input "Print item name on label" at bounding box center [0, 0] width 0 height 0
click at [739, 262] on span "Select an option" at bounding box center [706, 268] width 69 height 13
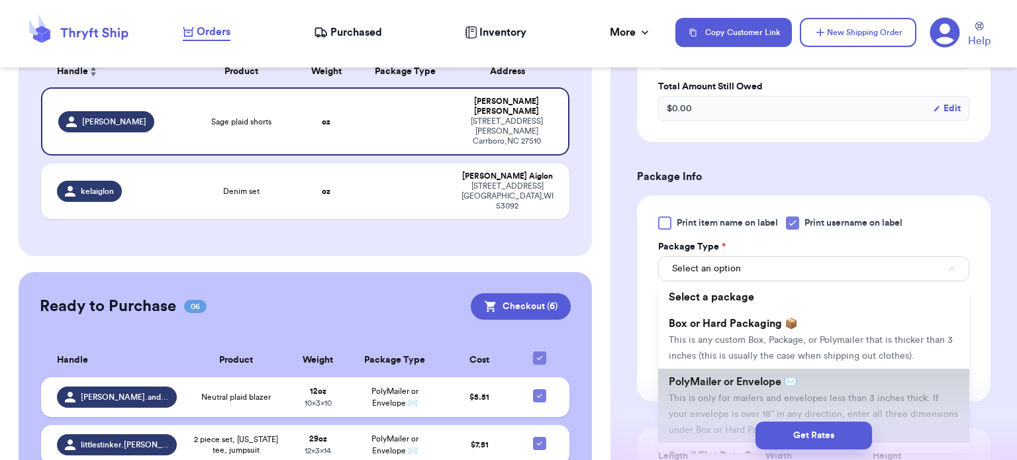
click at [783, 394] on span "This is only for mailers and envelopes less than 3 inches thick. If your envelo…" at bounding box center [813, 414] width 289 height 41
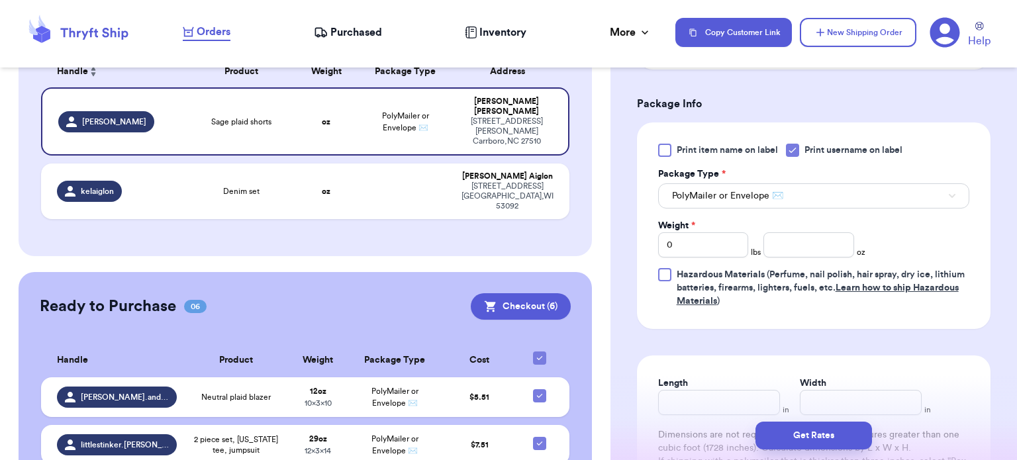
scroll to position [570, 0]
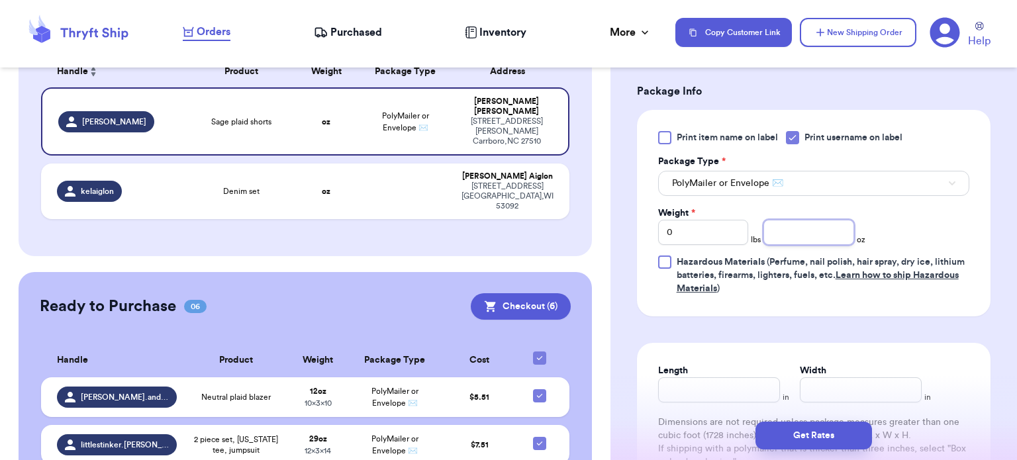
click at [815, 220] on input "number" at bounding box center [809, 232] width 91 height 25
type input "8"
click at [716, 385] on input "Length" at bounding box center [719, 390] width 122 height 25
type input "10"
click at [838, 379] on input "Width *" at bounding box center [861, 390] width 122 height 25
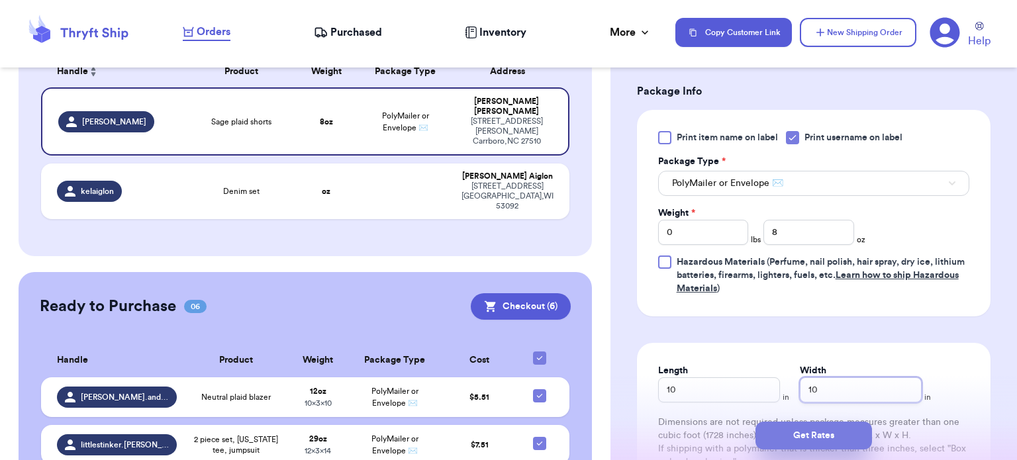
type input "10"
click at [825, 430] on button "Get Rates" at bounding box center [814, 436] width 117 height 28
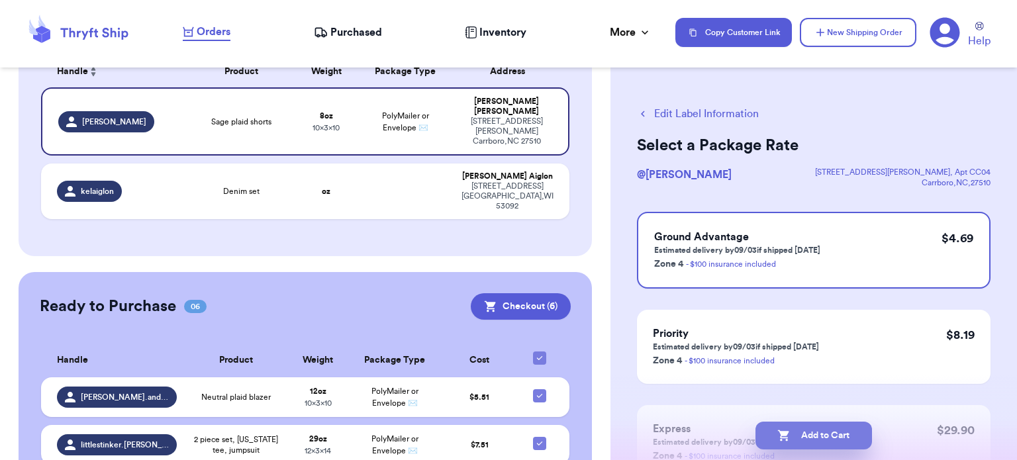
click at [834, 427] on button "Add to Cart" at bounding box center [814, 436] width 117 height 28
checkbox input "true"
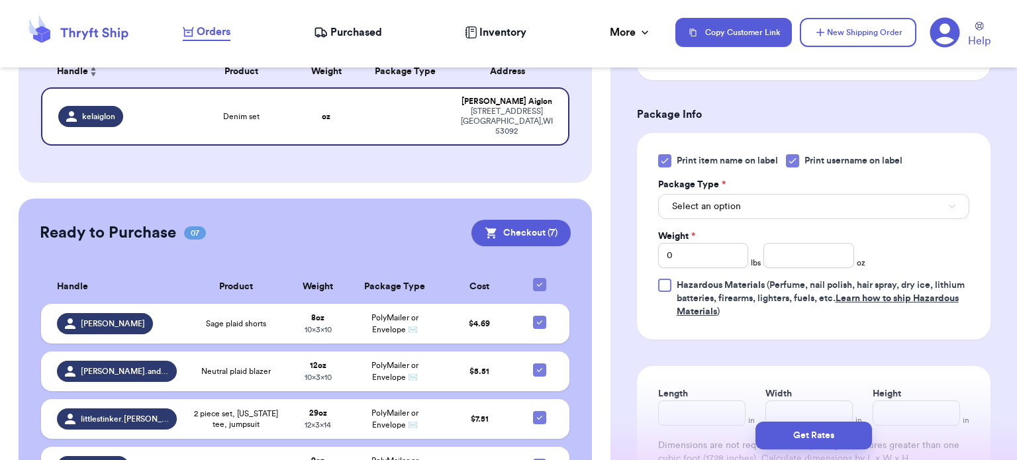
scroll to position [547, 0]
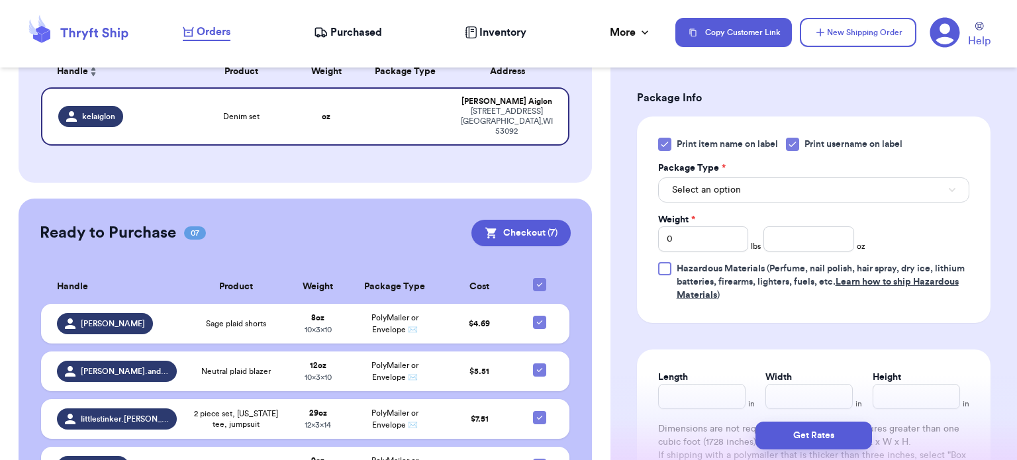
click at [662, 144] on icon at bounding box center [665, 144] width 6 height 5
click at [0, 0] on input "Print item name on label" at bounding box center [0, 0] width 0 height 0
click at [718, 184] on span "Select an option" at bounding box center [706, 189] width 69 height 13
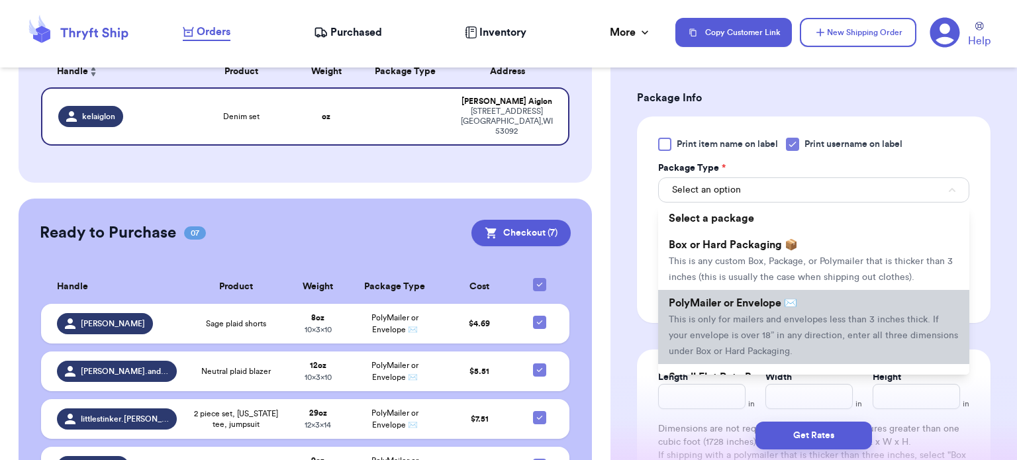
click at [726, 317] on span "This is only for mailers and envelopes less than 3 inches thick. If your envelo…" at bounding box center [813, 335] width 289 height 41
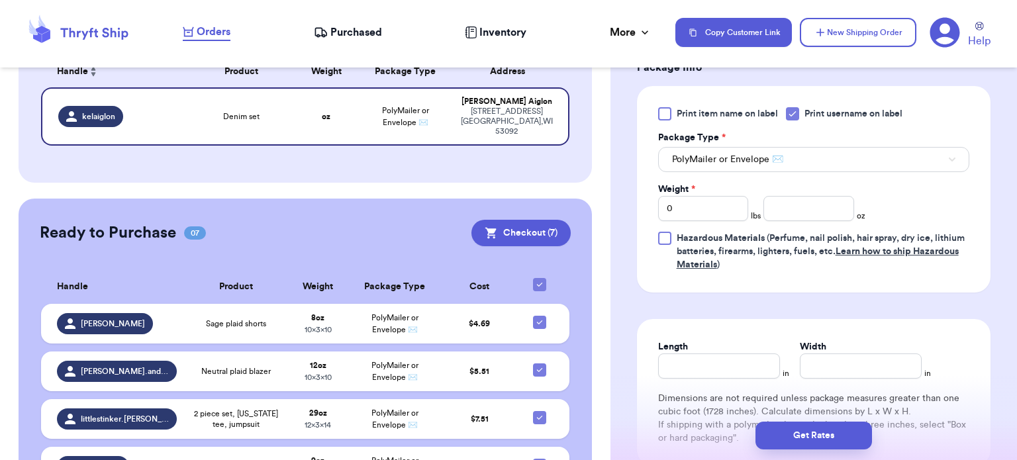
scroll to position [582, 0]
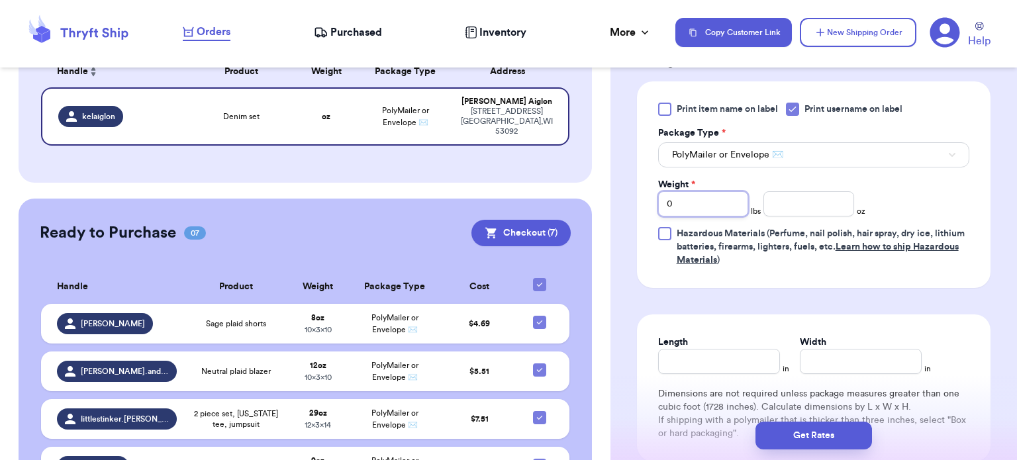
click at [719, 200] on input "0" at bounding box center [703, 203] width 91 height 25
type input "1"
click at [845, 200] on input "number" at bounding box center [809, 203] width 91 height 25
type input "9"
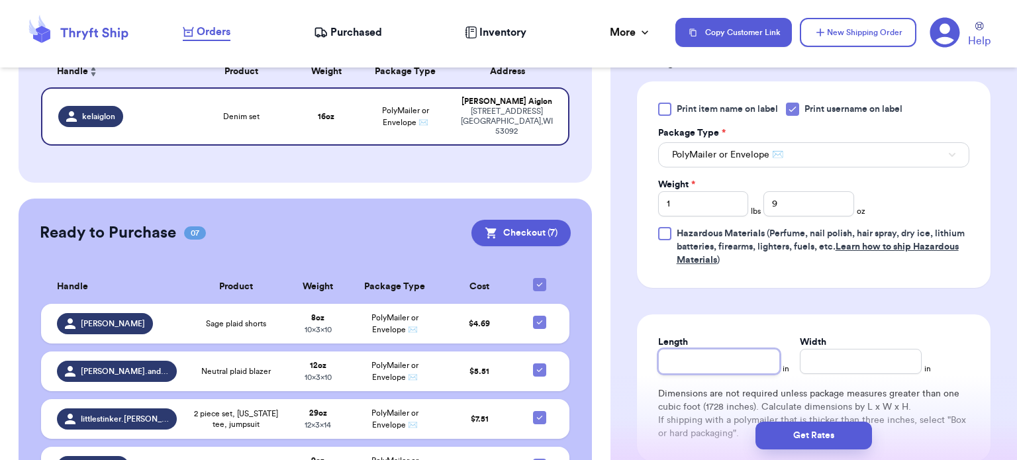
click at [686, 361] on input "Length" at bounding box center [719, 361] width 122 height 25
type input "14"
click at [874, 360] on input "Width *" at bounding box center [861, 361] width 122 height 25
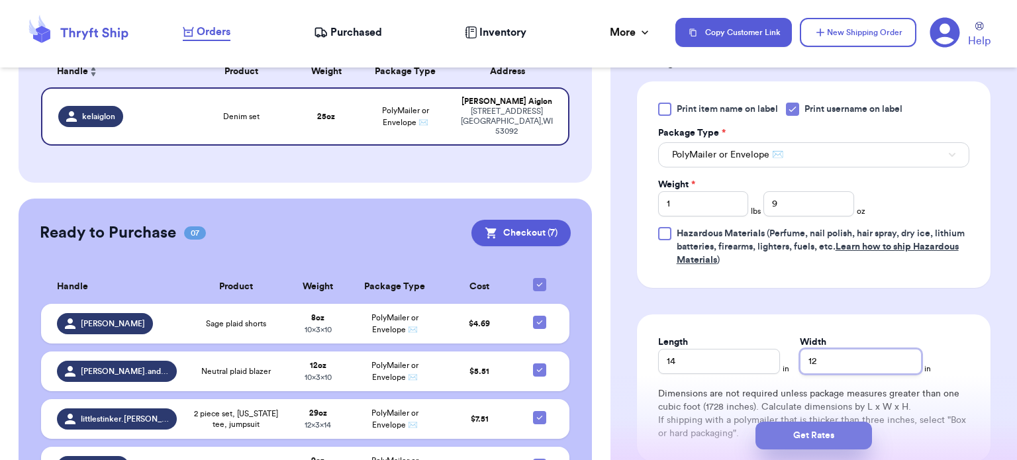
type input "12"
click at [824, 439] on button "Get Rates" at bounding box center [814, 436] width 117 height 28
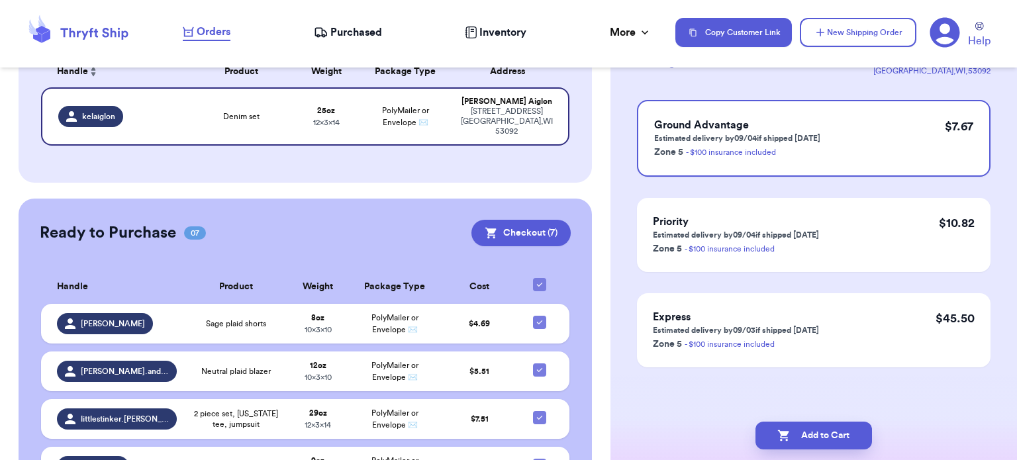
scroll to position [0, 0]
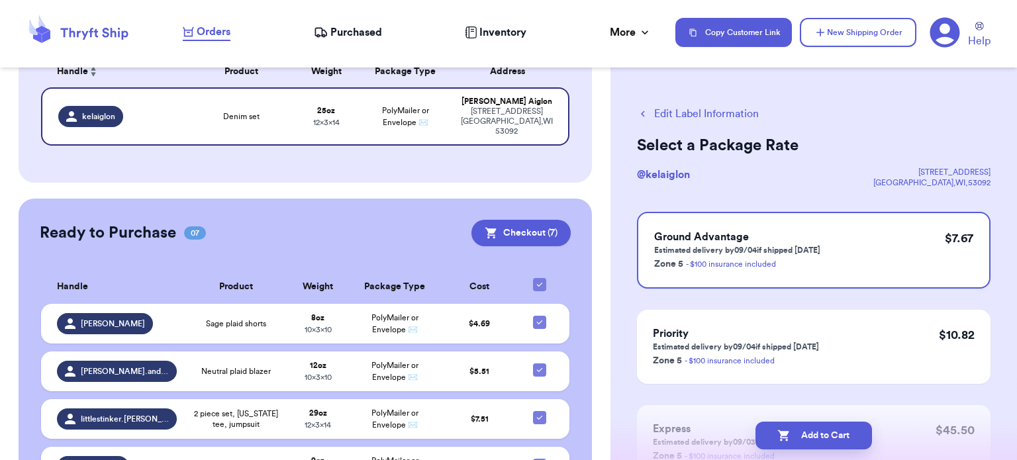
click at [824, 439] on button "Add to Cart" at bounding box center [814, 436] width 117 height 28
checkbox input "true"
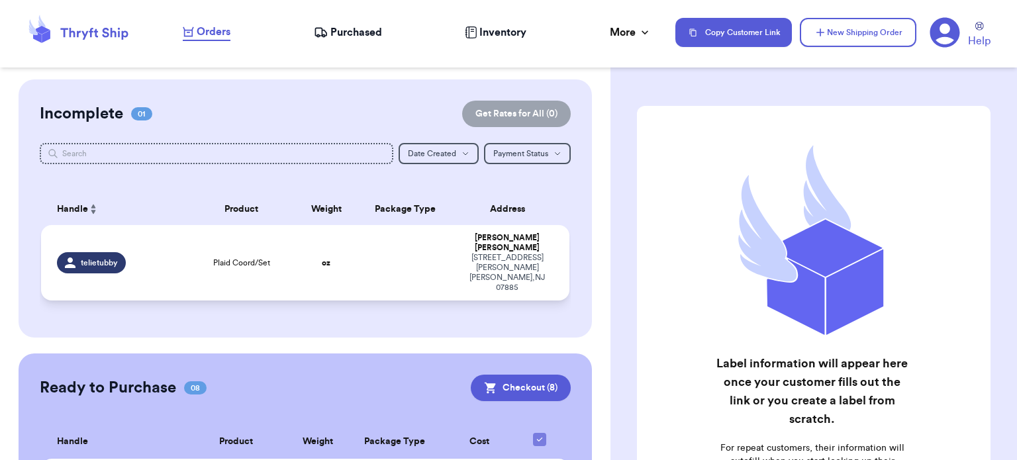
click at [358, 242] on td at bounding box center [405, 263] width 95 height 76
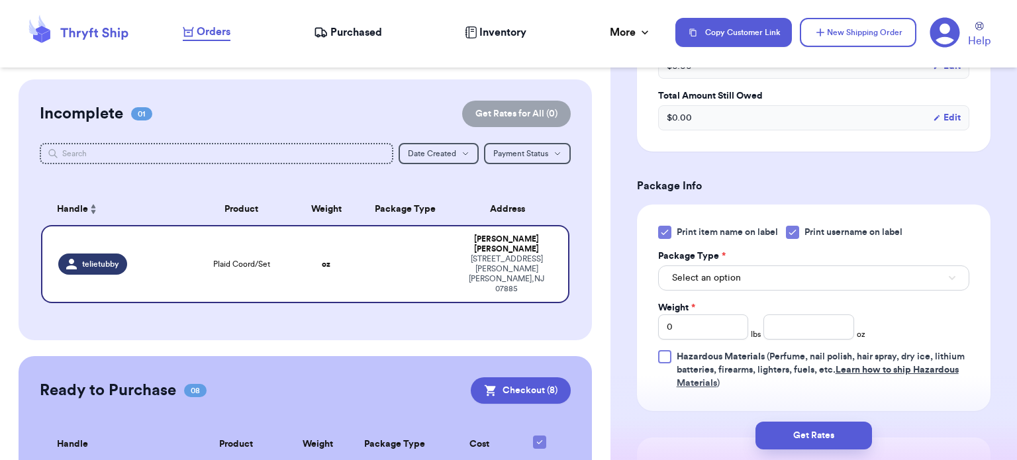
scroll to position [540, 0]
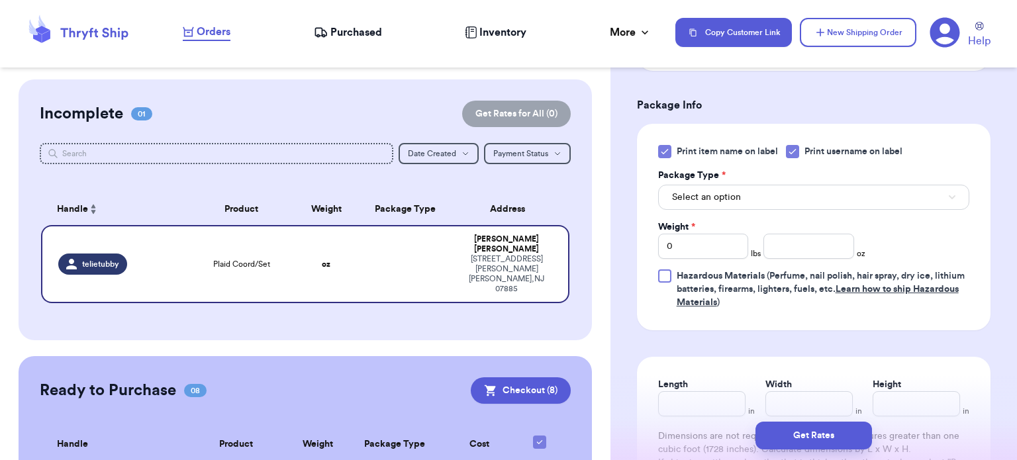
click at [662, 152] on icon at bounding box center [665, 152] width 6 height 5
click at [0, 0] on input "Print item name on label" at bounding box center [0, 0] width 0 height 0
click at [734, 203] on span "Select an option" at bounding box center [706, 197] width 69 height 13
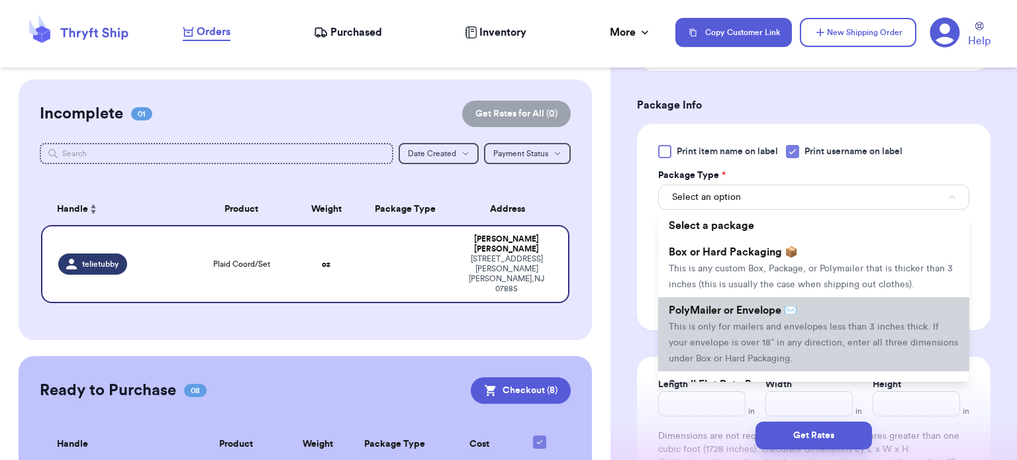
click at [760, 312] on span "PolyMailer or Envelope ✉️" at bounding box center [733, 310] width 129 height 11
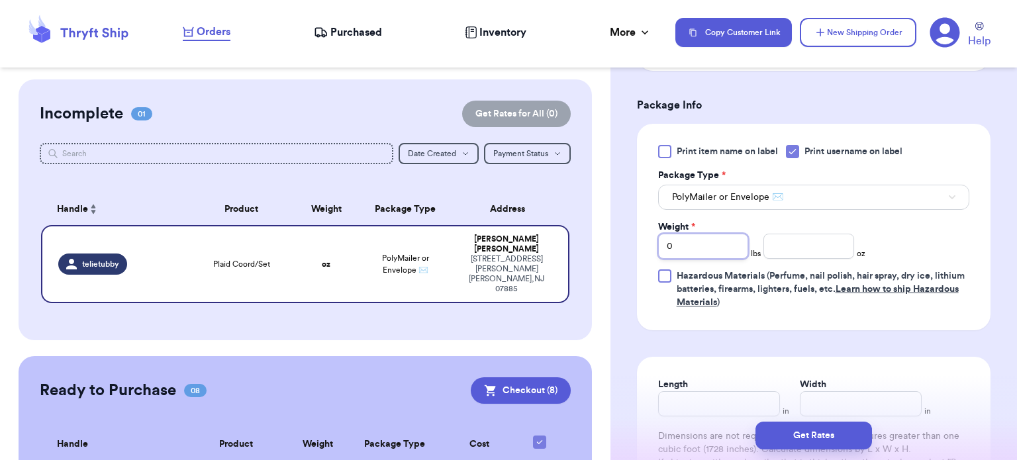
click at [719, 243] on input "0" at bounding box center [703, 246] width 91 height 25
type input "1"
click at [796, 247] on input "number" at bounding box center [809, 246] width 91 height 25
type input "10"
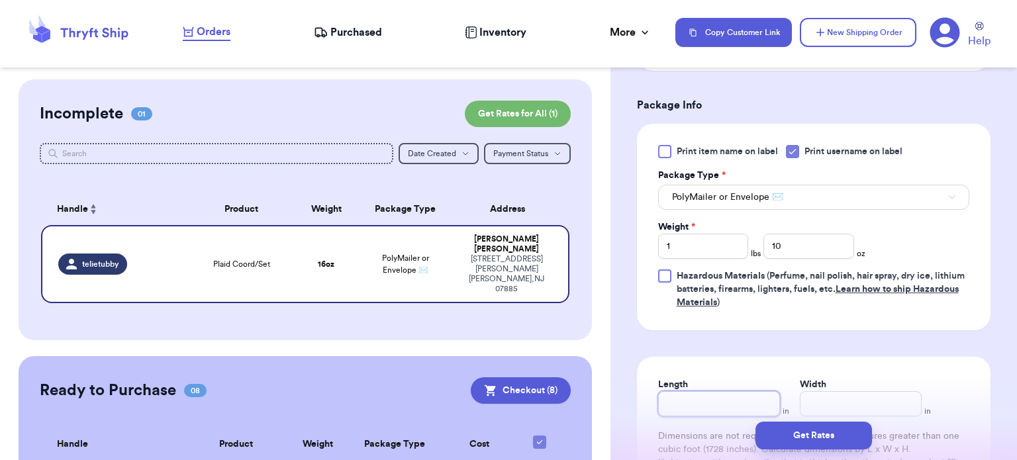
click at [737, 391] on input "Length" at bounding box center [719, 403] width 122 height 25
type input "14"
click at [853, 401] on input "Width *" at bounding box center [861, 403] width 122 height 25
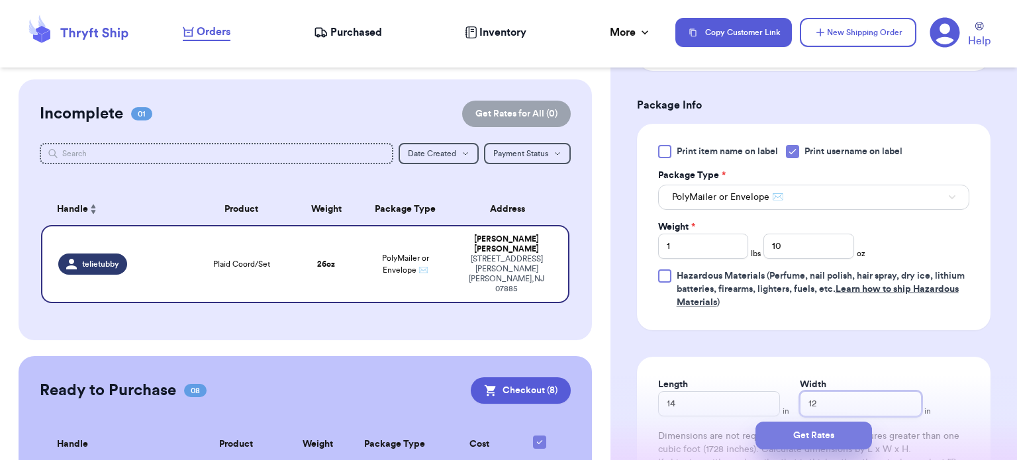
type input "12"
click at [835, 439] on button "Get Rates" at bounding box center [814, 436] width 117 height 28
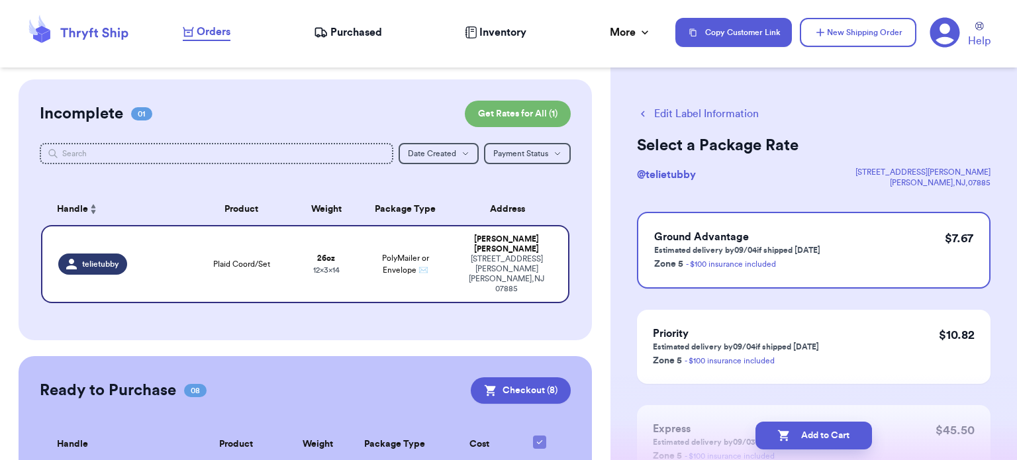
click at [835, 439] on button "Add to Cart" at bounding box center [814, 436] width 117 height 28
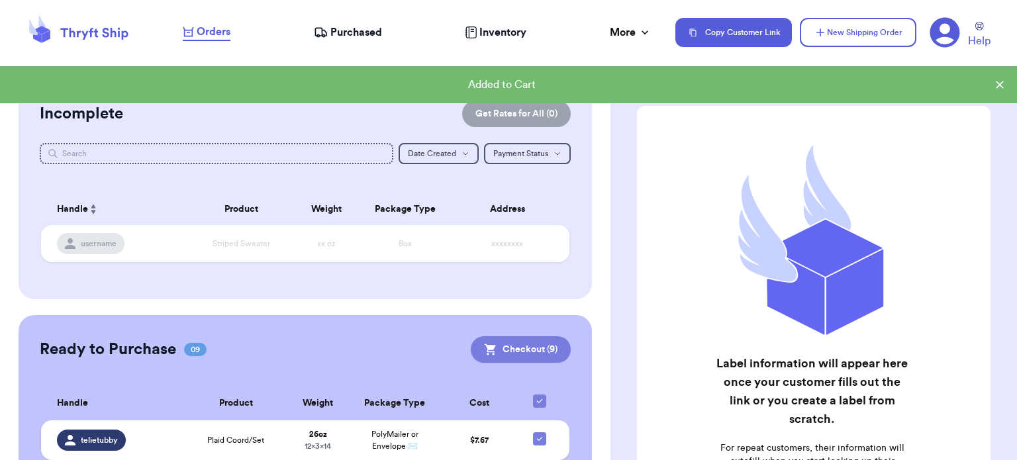
click at [544, 360] on button "Checkout ( 9 )" at bounding box center [521, 349] width 100 height 26
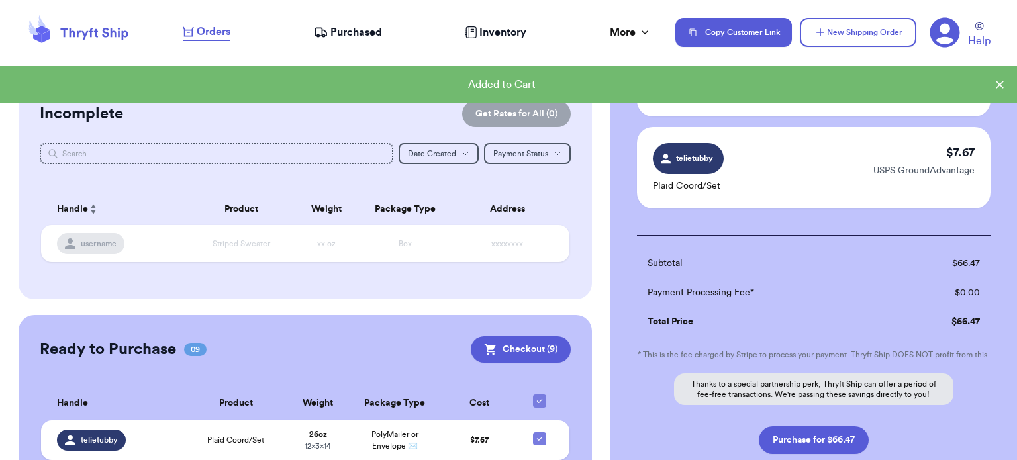
scroll to position [787, 0]
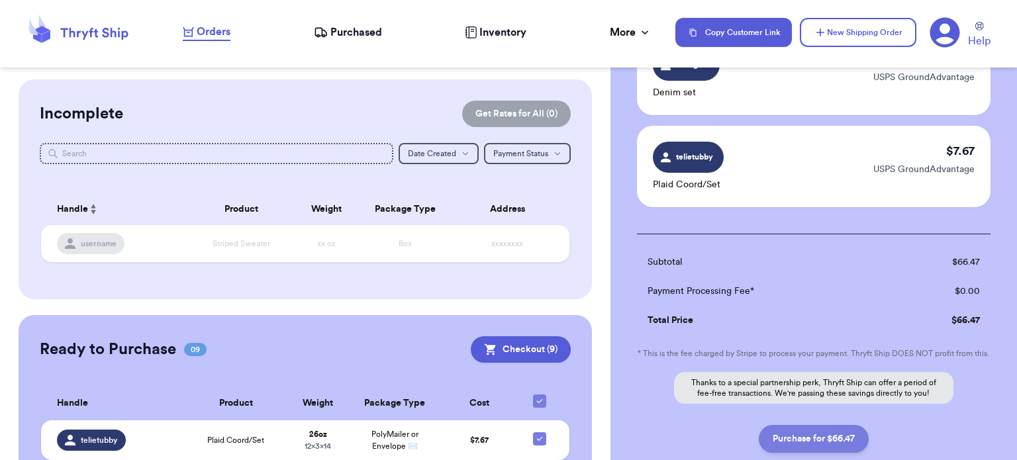
click at [832, 433] on button "Purchase for $66.47" at bounding box center [814, 439] width 110 height 28
checkbox input "false"
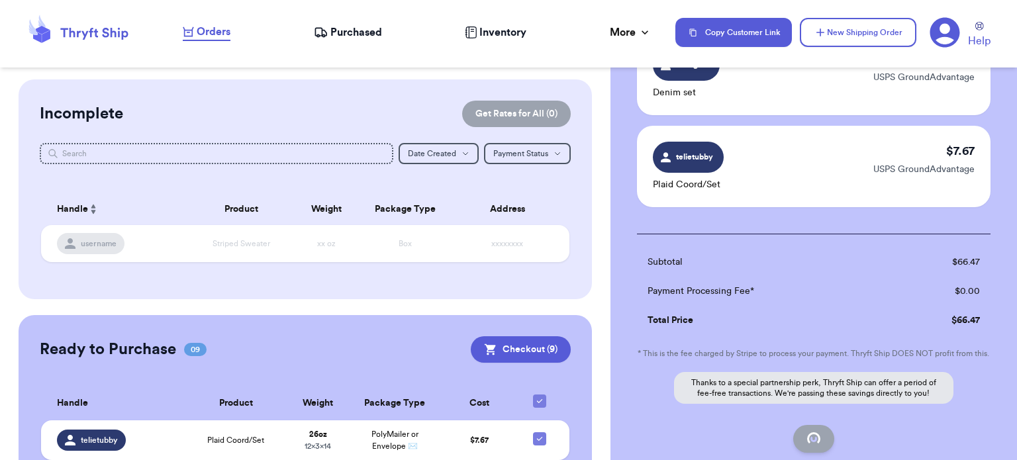
checkbox input "false"
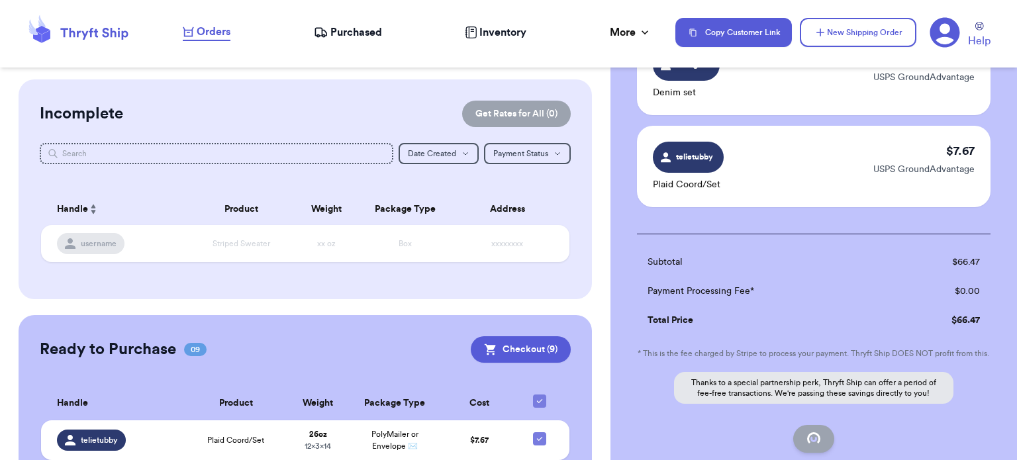
checkbox input "false"
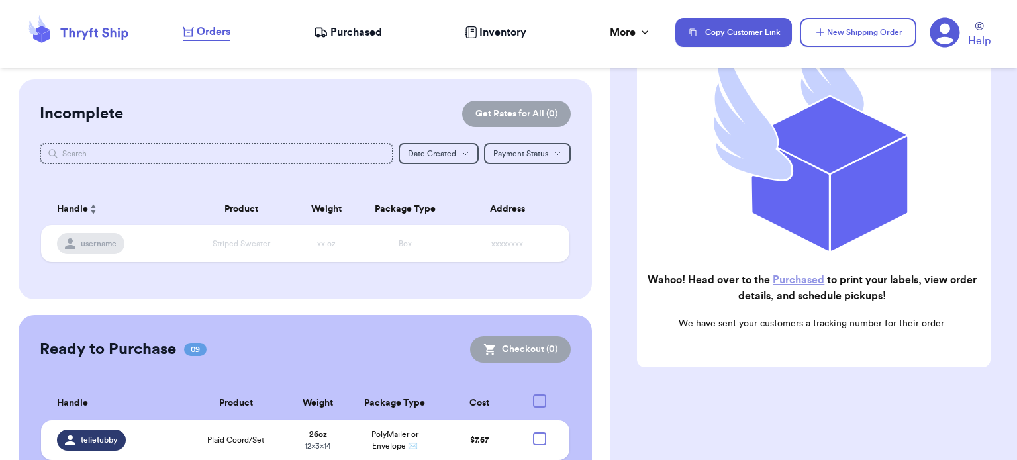
checkbox input "true"
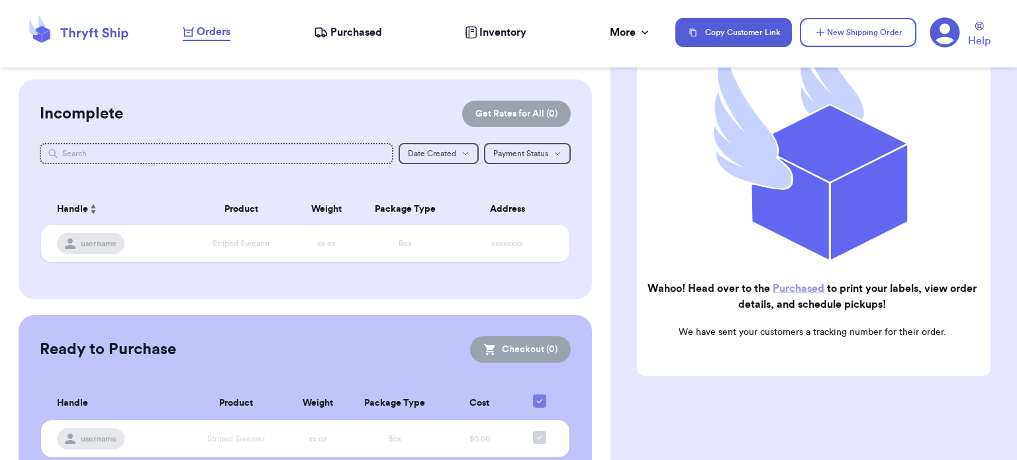
click at [358, 32] on span "Purchased" at bounding box center [357, 33] width 52 height 16
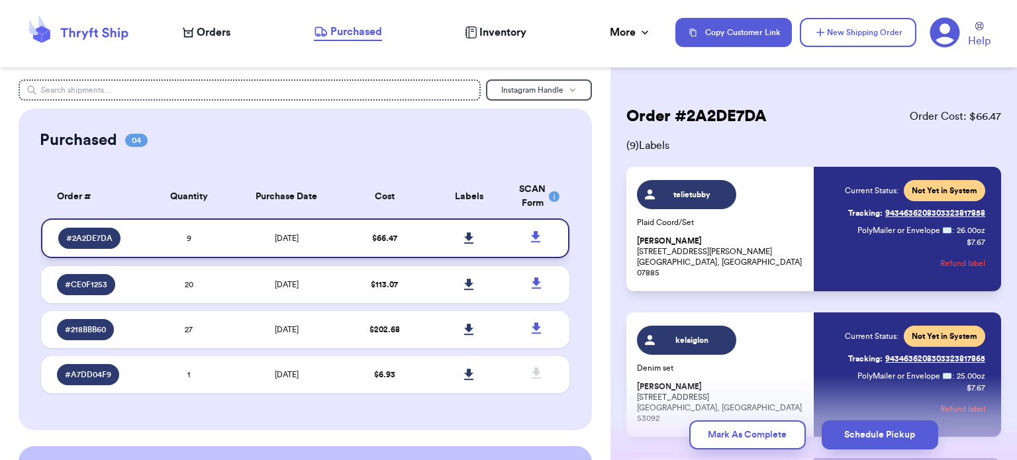
click at [464, 240] on icon at bounding box center [469, 238] width 10 height 12
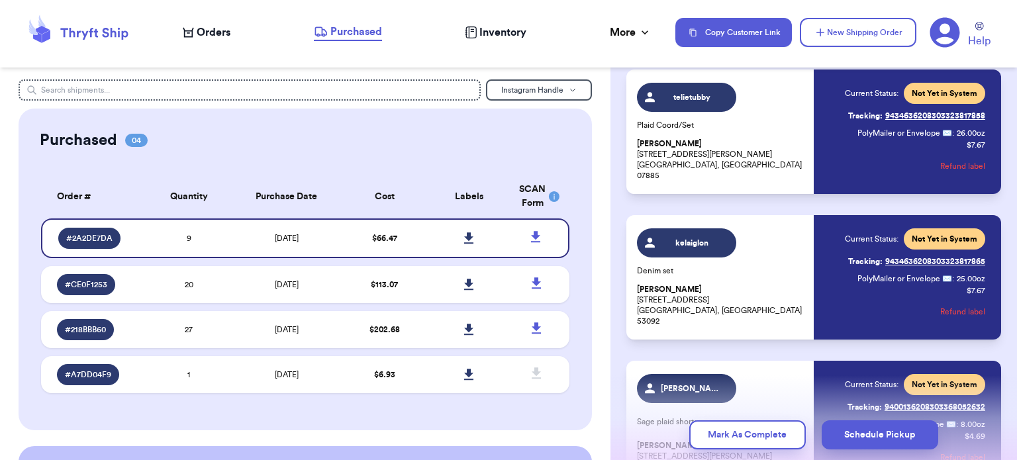
scroll to position [363, 0]
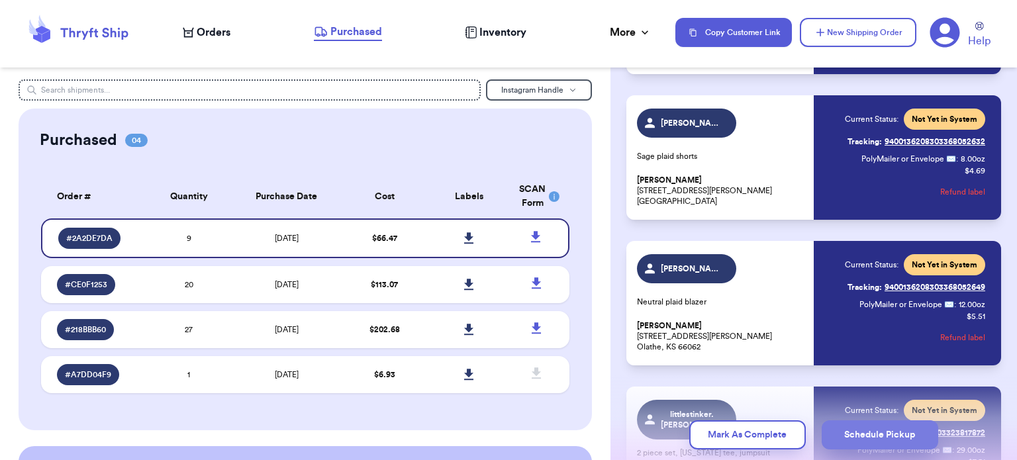
click at [867, 433] on button "Schedule Pickup" at bounding box center [880, 435] width 117 height 29
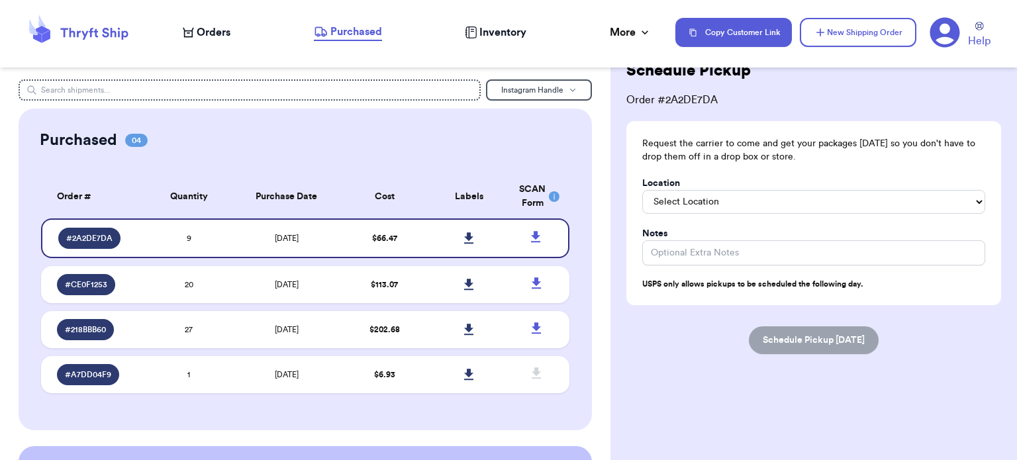
scroll to position [0, 0]
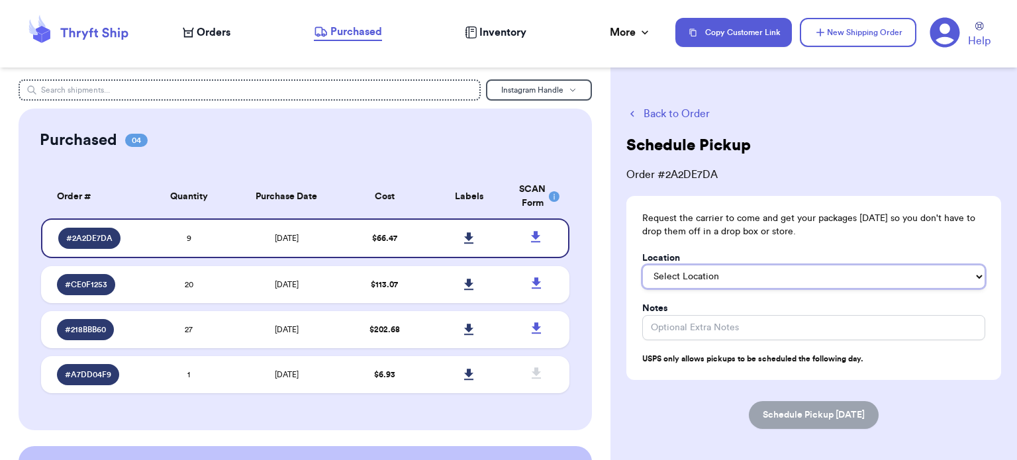
click at [835, 274] on select "Select Location In/At Mailbox On the Porch Front Door Back Door Side Door Knock…" at bounding box center [814, 277] width 343 height 24
select select "On the Porch"
click at [643, 265] on select "Select Location In/At Mailbox On the Porch Front Door Back Door Side Door Knock…" at bounding box center [814, 277] width 343 height 24
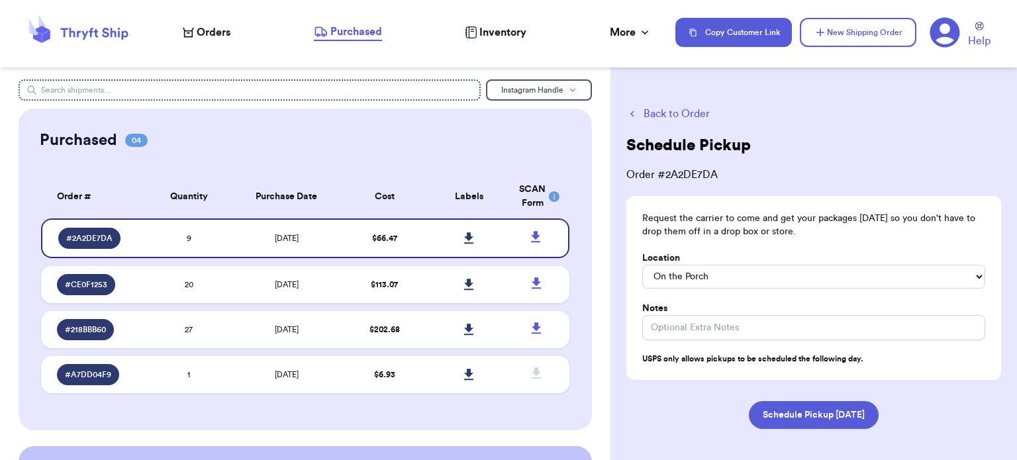
click at [364, 28] on span "Purchased" at bounding box center [357, 32] width 52 height 16
click at [223, 31] on span "Orders" at bounding box center [214, 33] width 34 height 16
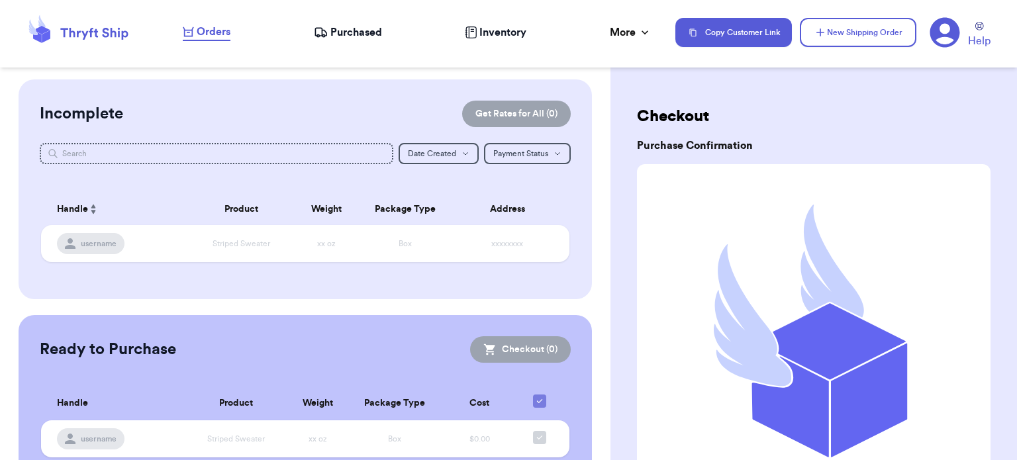
click at [317, 28] on icon at bounding box center [320, 32] width 11 height 8
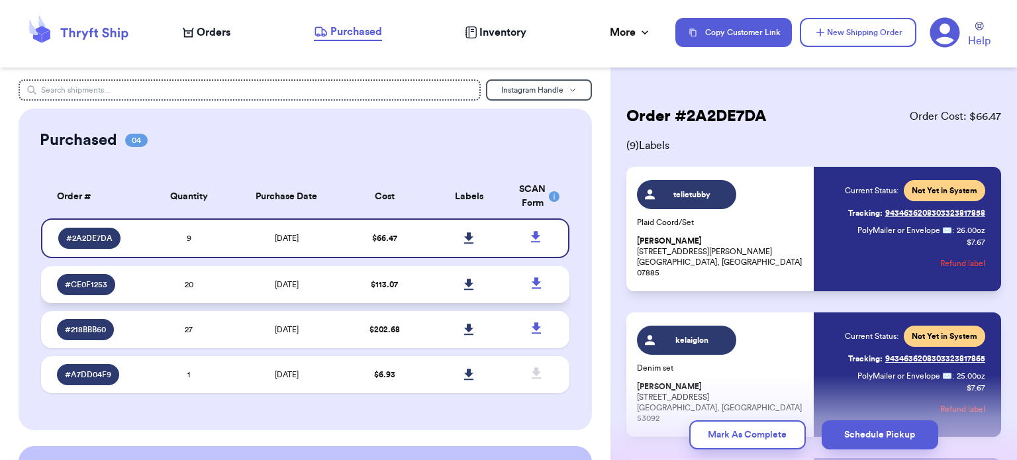
click at [315, 297] on td "[DATE]" at bounding box center [286, 284] width 111 height 37
click at [570, 370] on div "Purchased 04 Order # Qty Labels SCAN # 2A2DE7DA 9 # CE0F1253 20 # 218BBB60 27 #…" at bounding box center [306, 270] width 574 height 322
click at [321, 393] on td "[DATE]" at bounding box center [286, 374] width 111 height 37
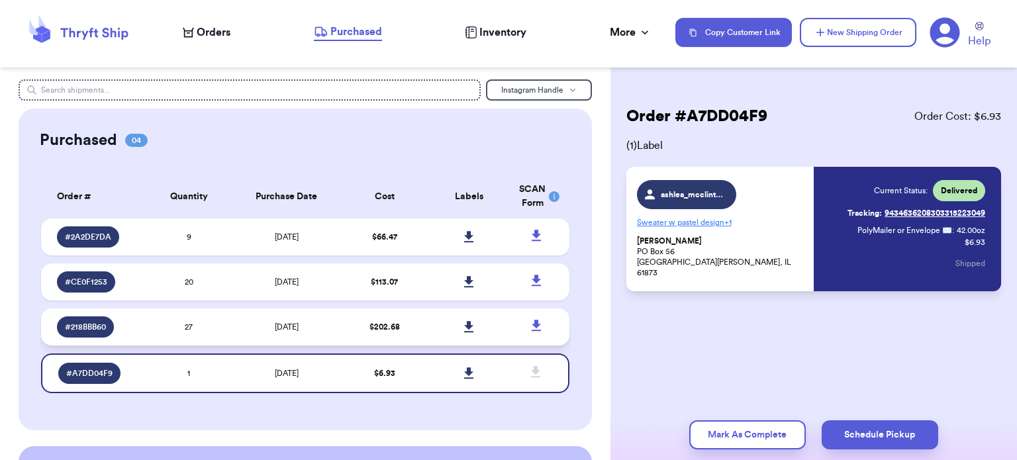
click at [321, 340] on td "[DATE]" at bounding box center [286, 327] width 111 height 37
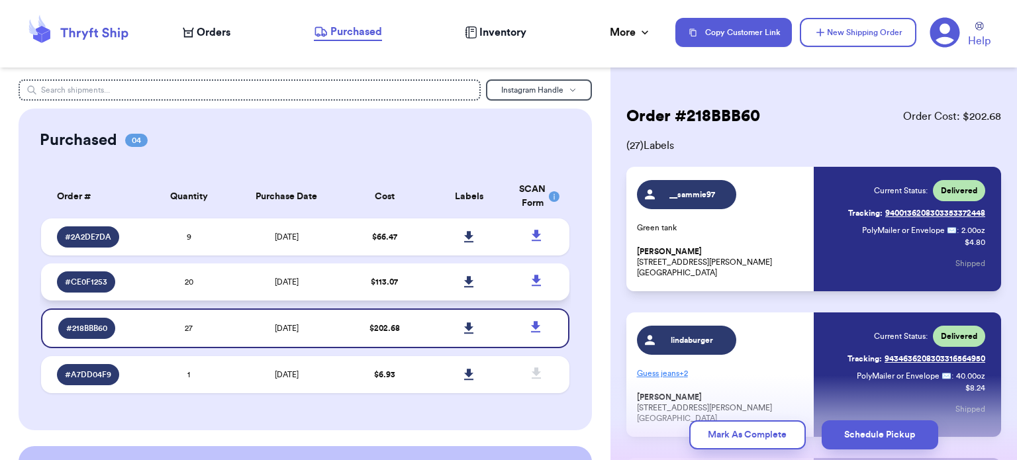
click at [335, 278] on td "[DATE]" at bounding box center [286, 282] width 111 height 37
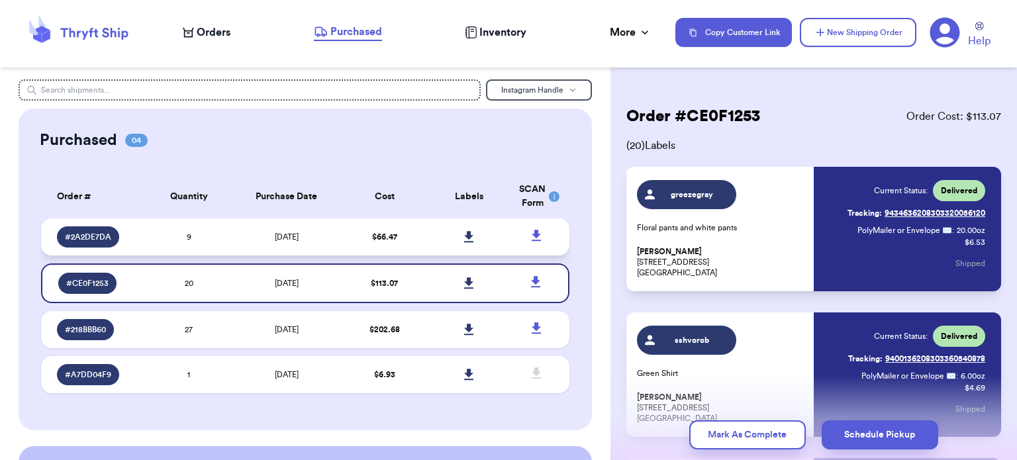
click at [342, 234] on td "$ 66.47" at bounding box center [384, 237] width 85 height 37
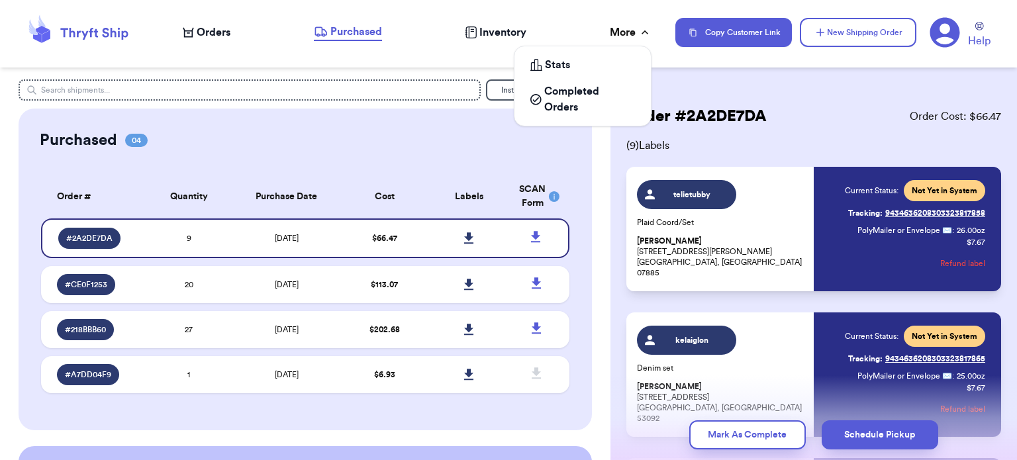
click at [638, 30] on div "More" at bounding box center [631, 33] width 42 height 16
click at [580, 88] on span "Completed Orders" at bounding box center [589, 99] width 91 height 32
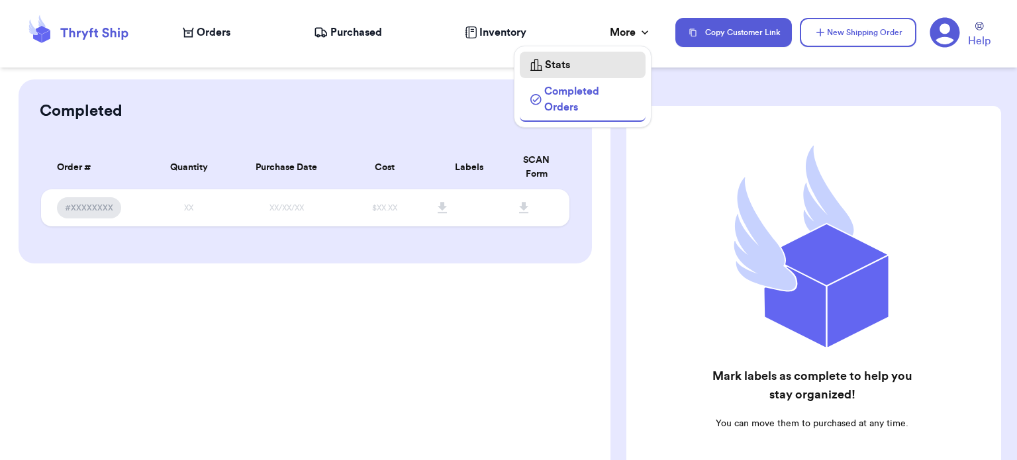
click at [598, 58] on div "Stats" at bounding box center [583, 65] width 105 height 16
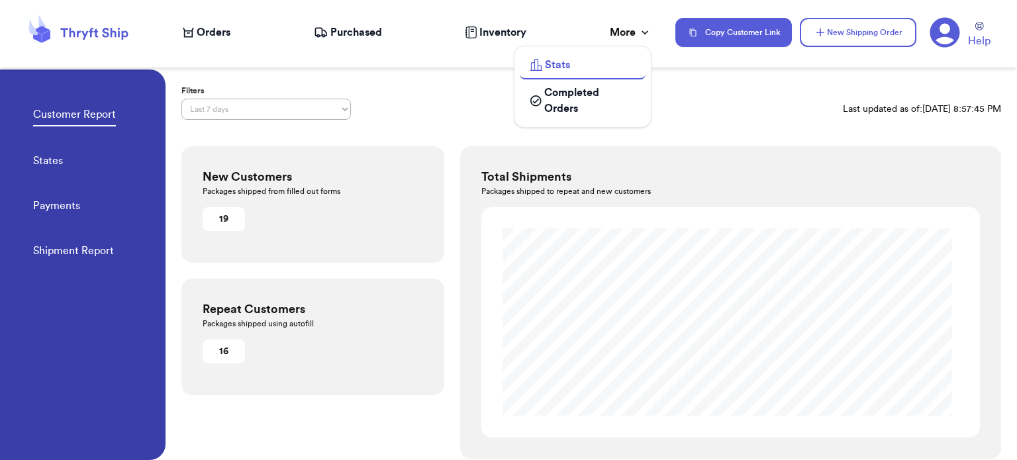
click at [634, 30] on div "More" at bounding box center [631, 33] width 42 height 16
click at [353, 28] on span "Purchased" at bounding box center [357, 33] width 52 height 16
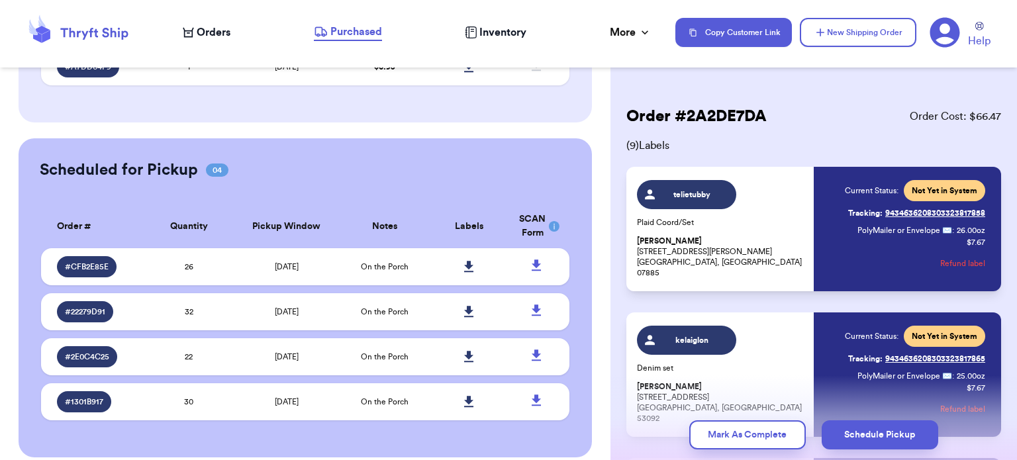
scroll to position [310, 0]
